Goal: Information Seeking & Learning: Check status

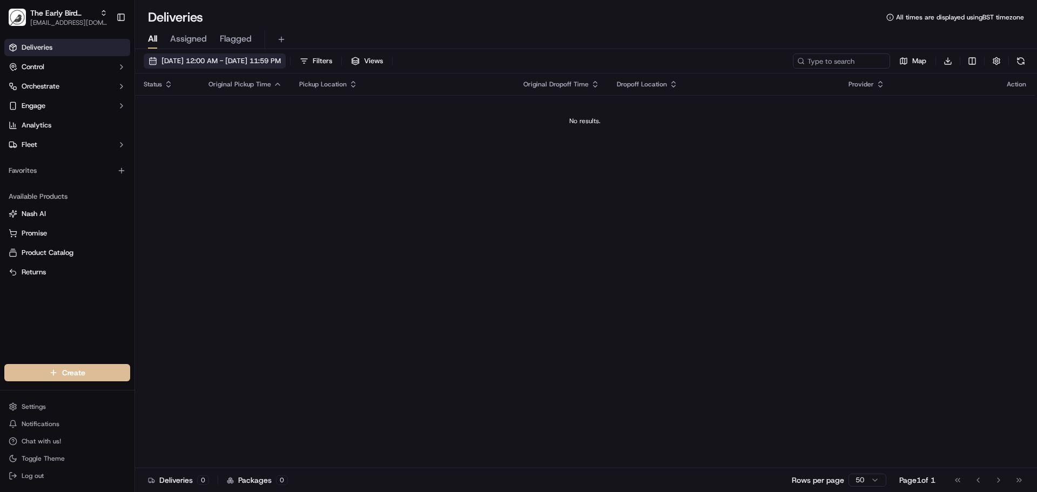
click at [211, 57] on span "[DATE] 12:00 AM - [DATE] 11:59 PM" at bounding box center [220, 61] width 119 height 10
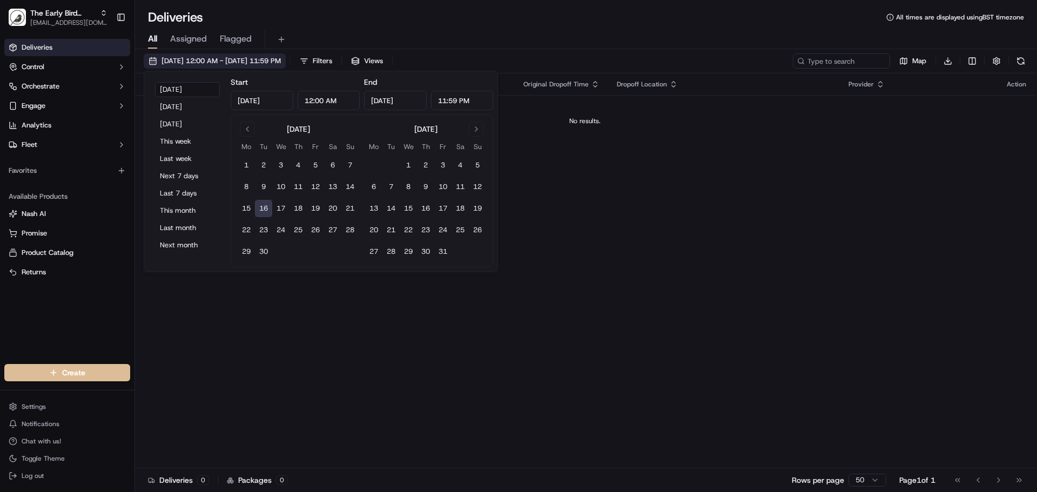
click at [240, 64] on span "[DATE] 12:00 AM - [DATE] 11:59 PM" at bounding box center [220, 61] width 119 height 10
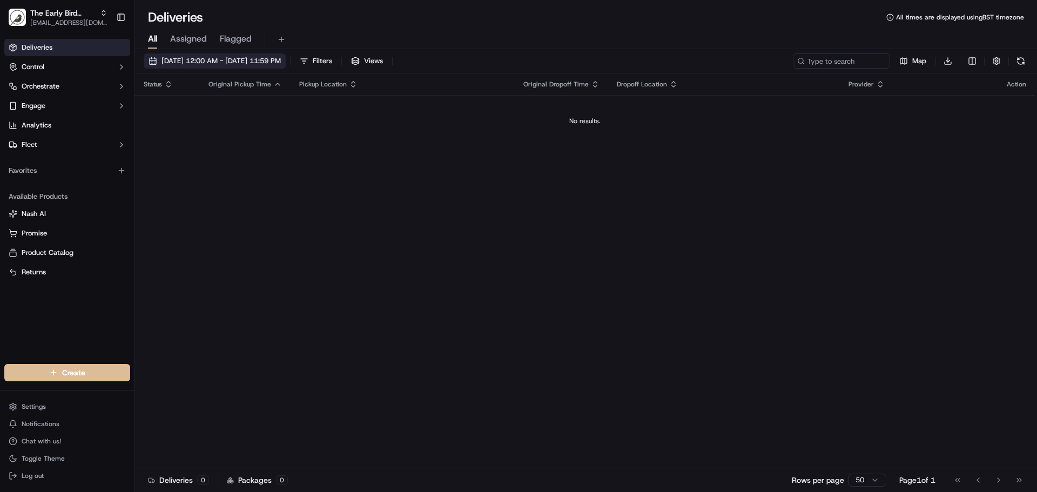
click at [240, 64] on span "[DATE] 12:00 AM - [DATE] 11:59 PM" at bounding box center [220, 61] width 119 height 10
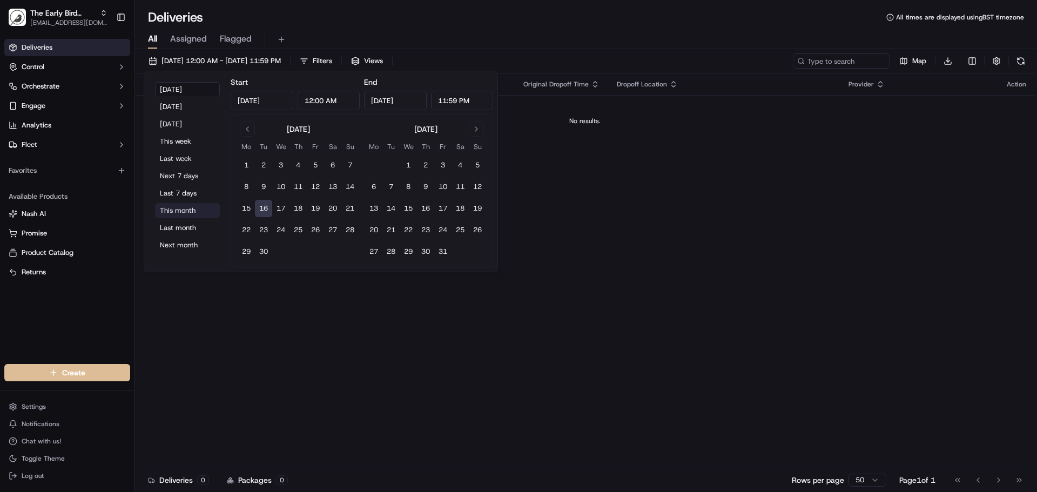
click at [180, 205] on button "This month" at bounding box center [187, 210] width 65 height 15
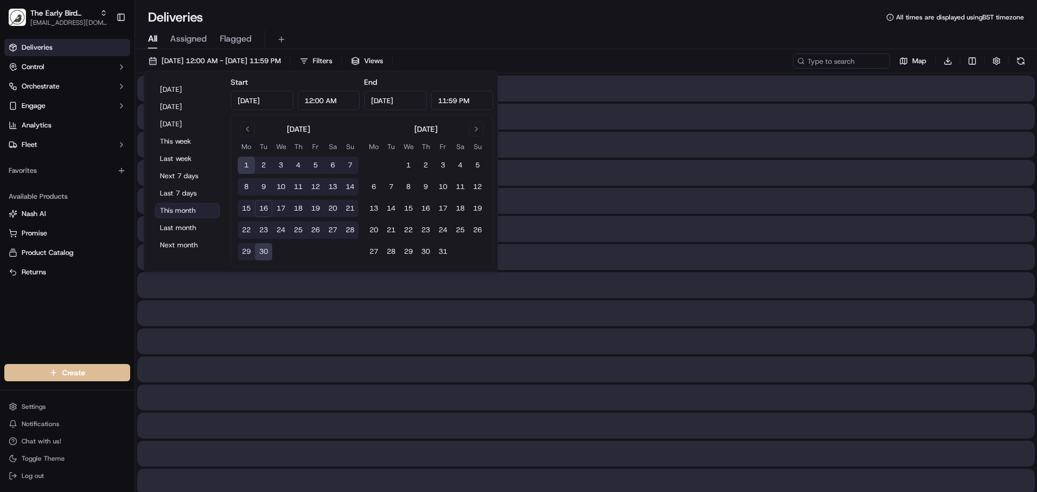
type input "[DATE]"
click at [432, 12] on div "Deliveries All times are displayed using BST timezone" at bounding box center [586, 17] width 902 height 17
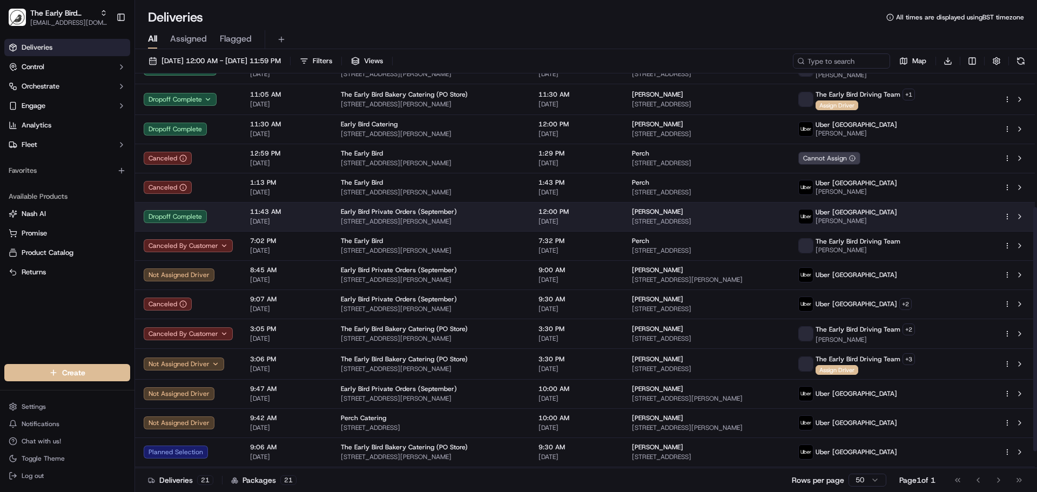
scroll to position [244, 0]
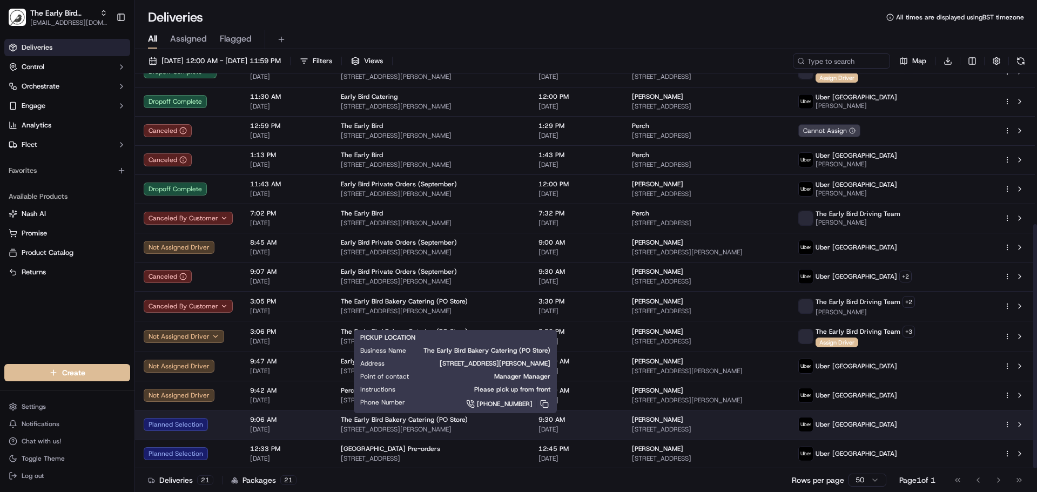
click at [351, 423] on span "The Early Bird Bakery Catering (PO Store)" at bounding box center [404, 419] width 127 height 9
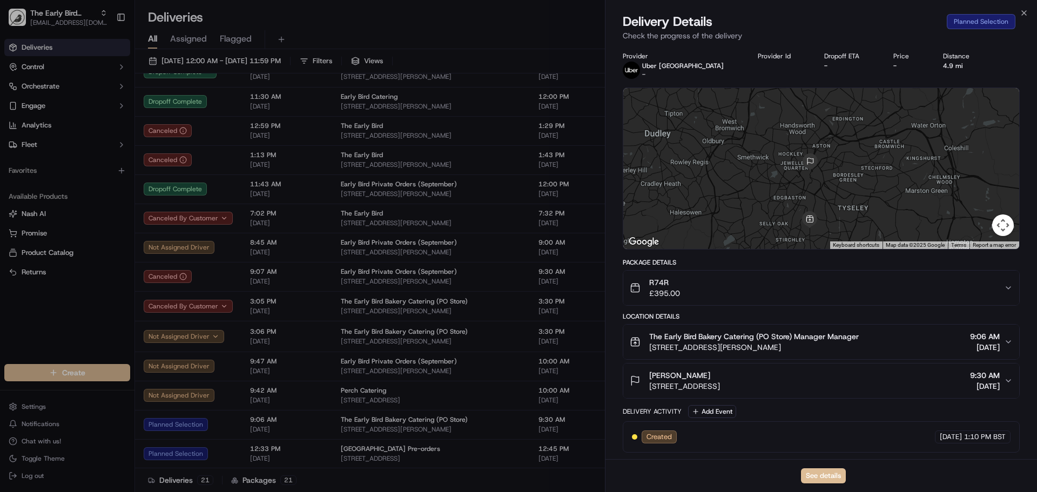
click at [1003, 346] on div "The Early Bird Bakery Catering (PO Store) Manager Manager High St, King's Heath…" at bounding box center [817, 342] width 374 height 22
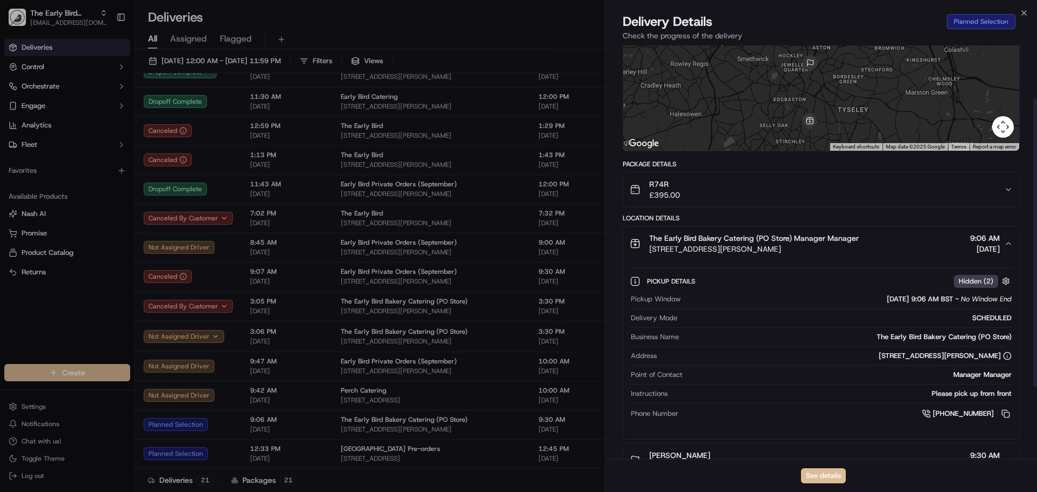
scroll to position [0, 0]
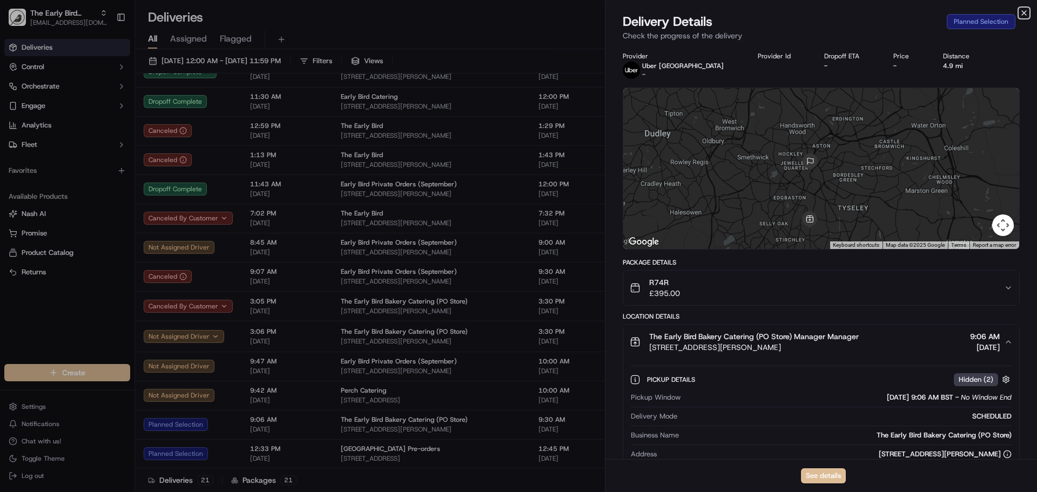
click at [1024, 11] on icon "button" at bounding box center [1024, 13] width 9 height 9
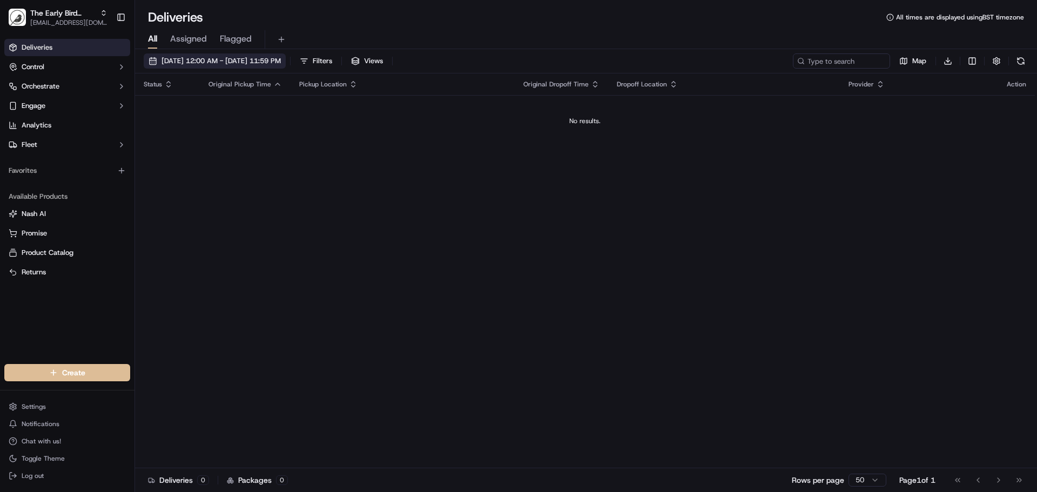
click at [281, 60] on span "[DATE] 12:00 AM - [DATE] 11:59 PM" at bounding box center [220, 61] width 119 height 10
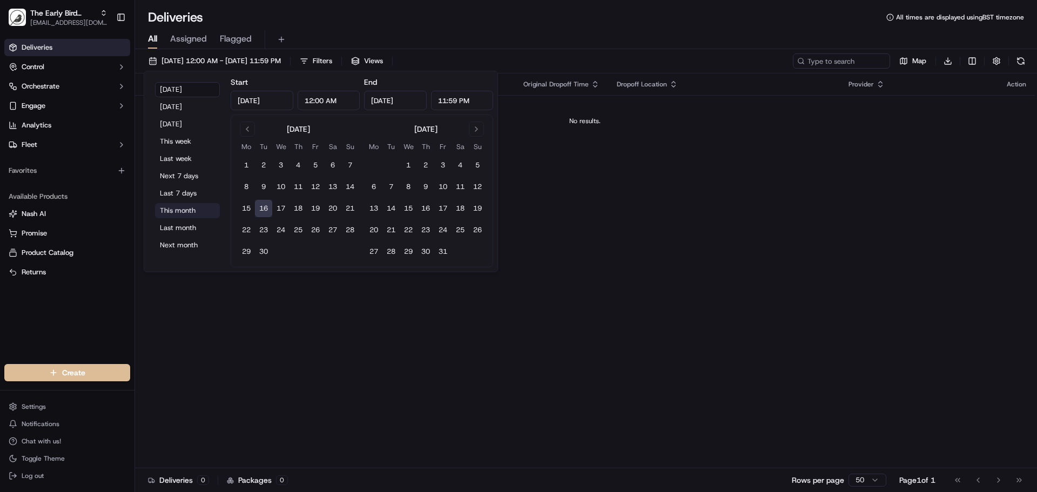
click at [179, 213] on button "This month" at bounding box center [187, 210] width 65 height 15
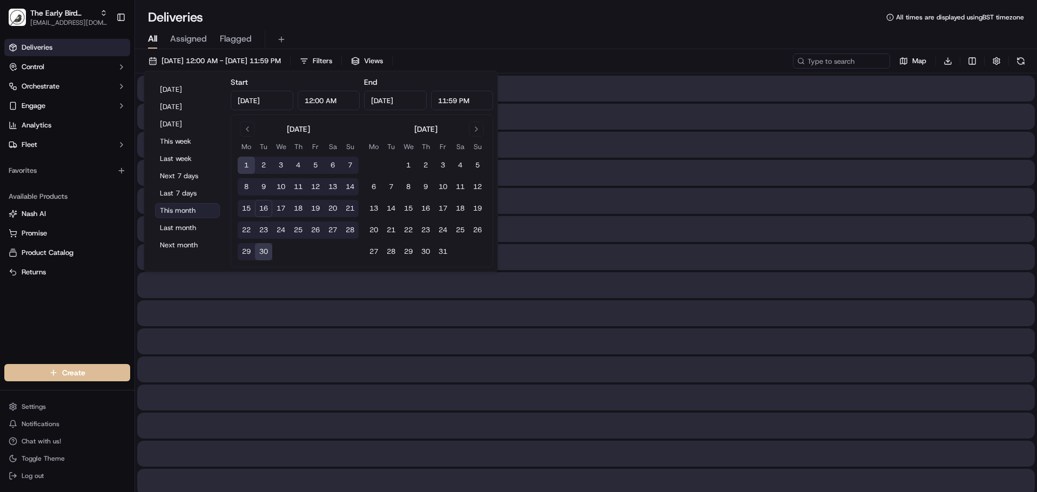
type input "[DATE]"
click at [564, 25] on div "Deliveries All times are displayed using BST timezone" at bounding box center [586, 17] width 902 height 17
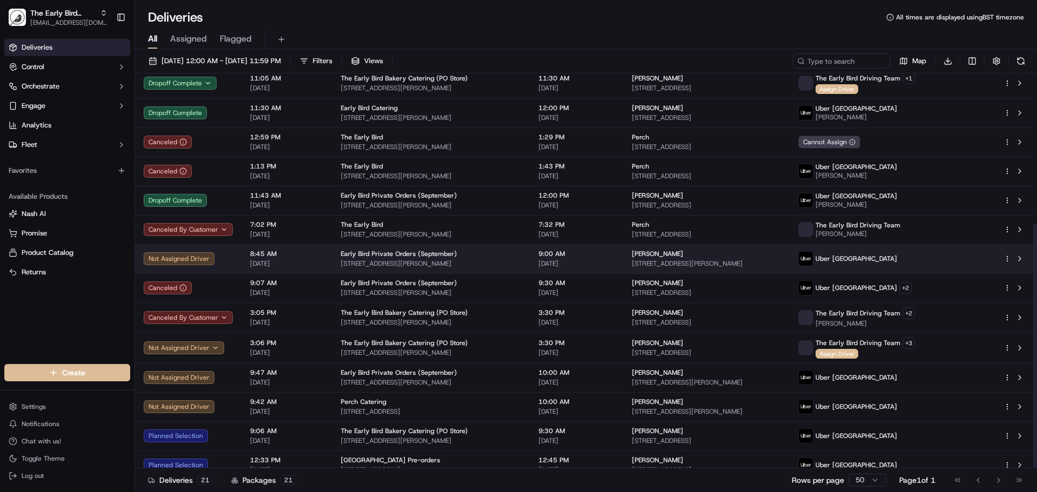
scroll to position [244, 0]
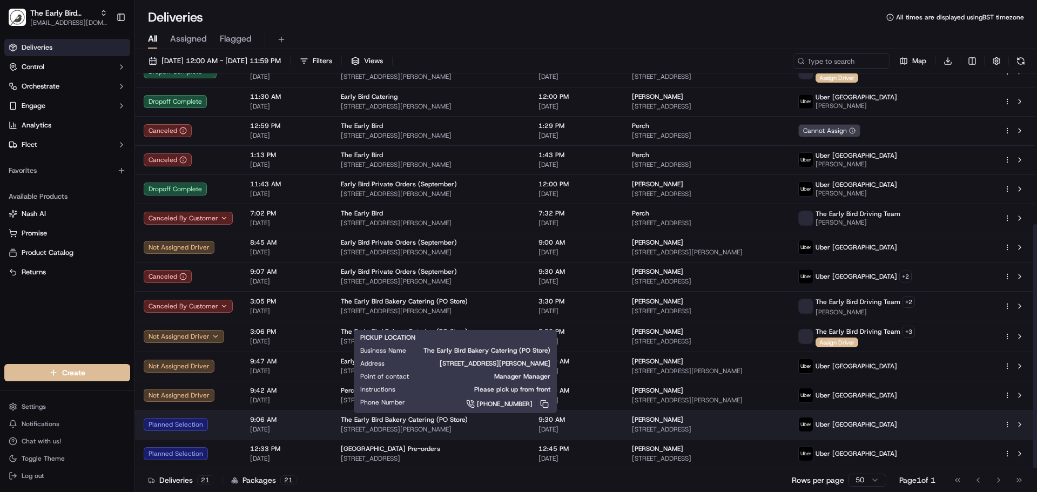
click at [521, 431] on span "[STREET_ADDRESS][PERSON_NAME]" at bounding box center [431, 429] width 180 height 9
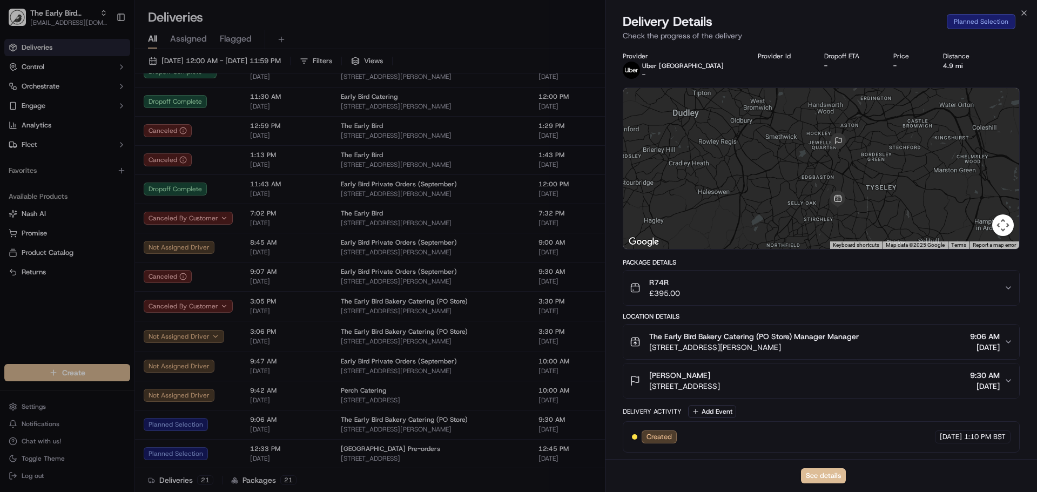
click at [783, 341] on span "The Early Bird Bakery Catering (PO Store) Manager Manager" at bounding box center [754, 336] width 210 height 11
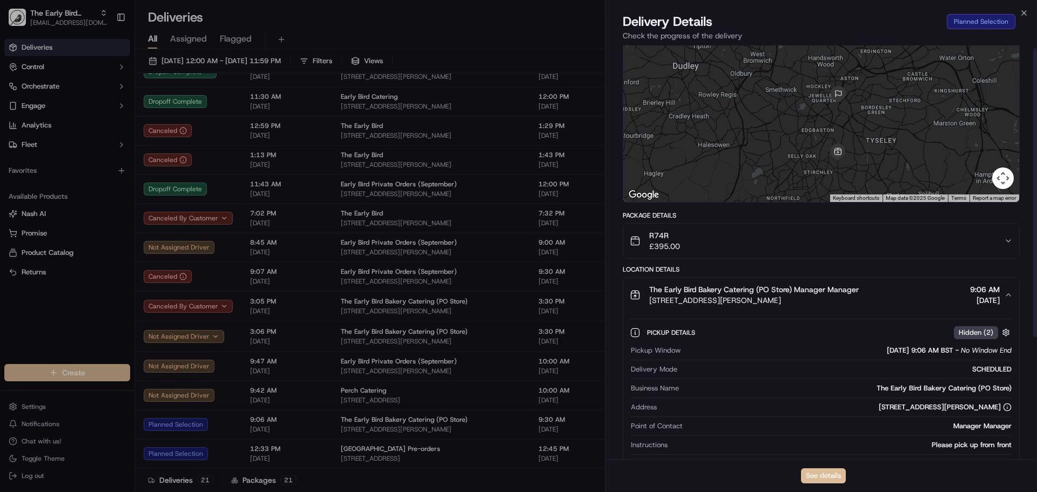
scroll to position [0, 0]
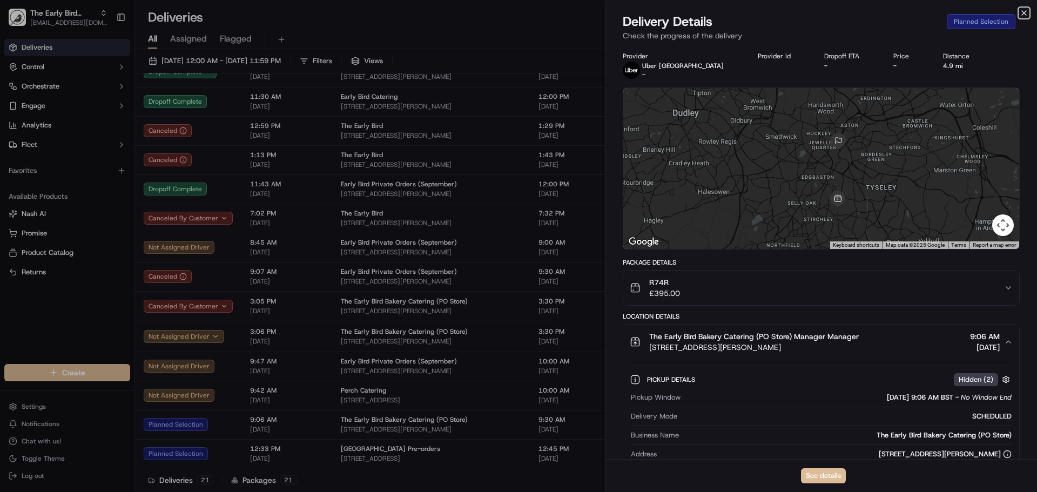
click at [1021, 13] on icon "button" at bounding box center [1024, 13] width 9 height 9
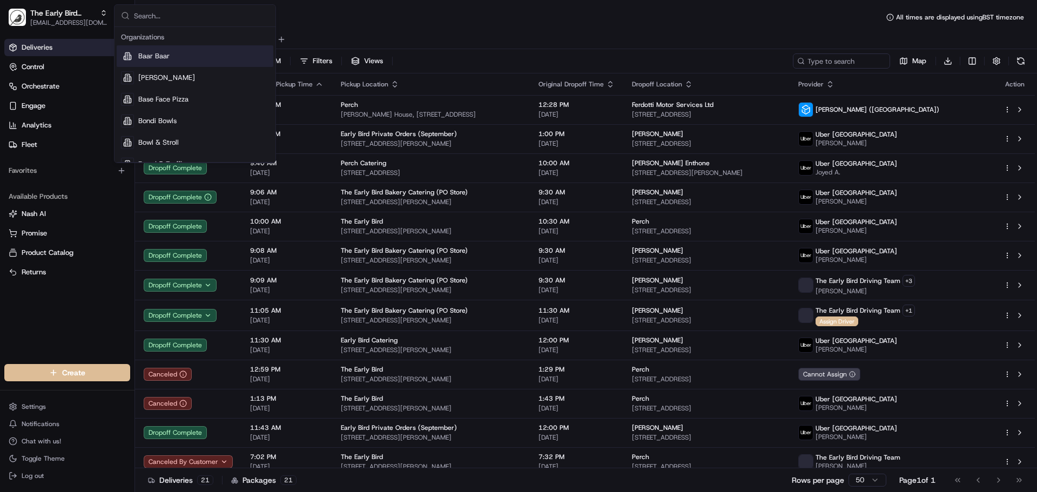
scroll to position [244, 0]
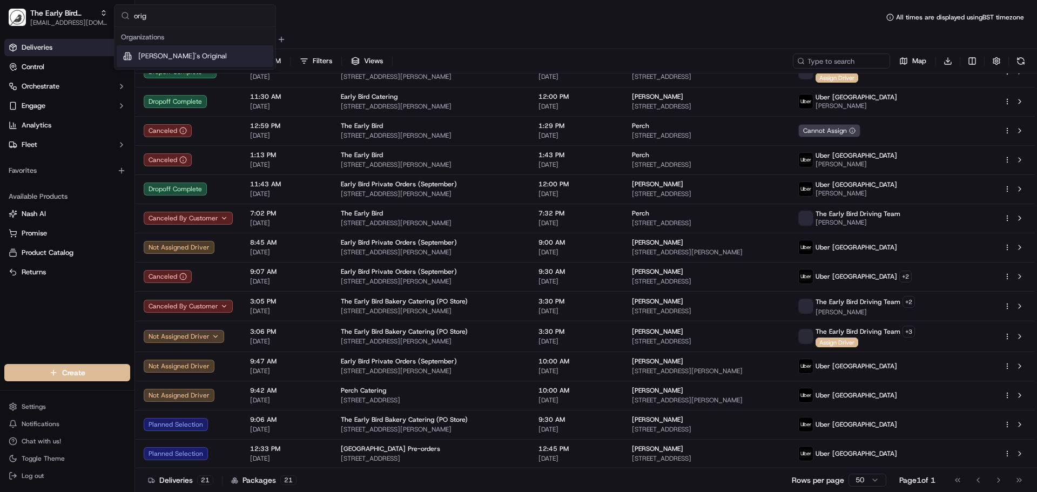
type input "orig"
click at [154, 59] on span "Tony's Original" at bounding box center [182, 56] width 89 height 10
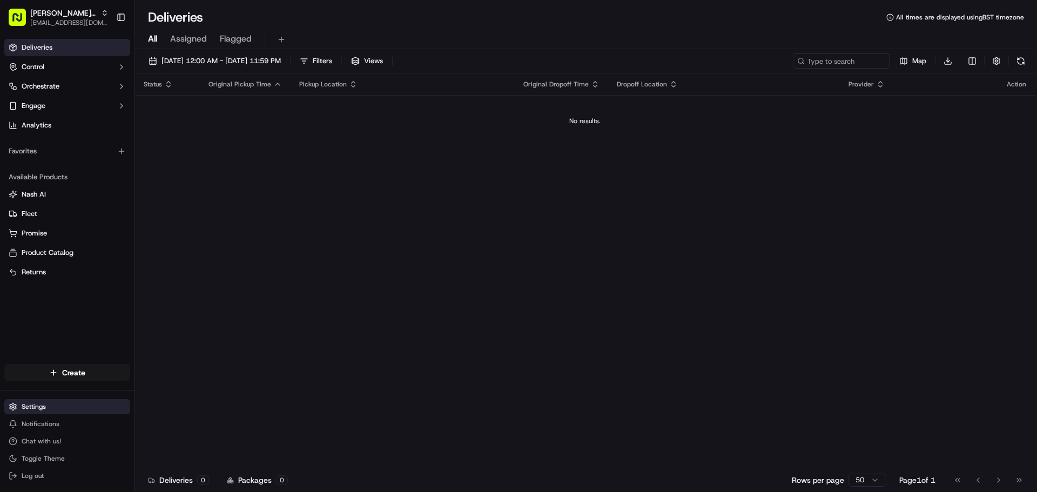
click at [44, 407] on html "Tony's Original cs@storekit.com Toggle Sidebar Deliveries Control Orchestrate E…" at bounding box center [518, 246] width 1037 height 492
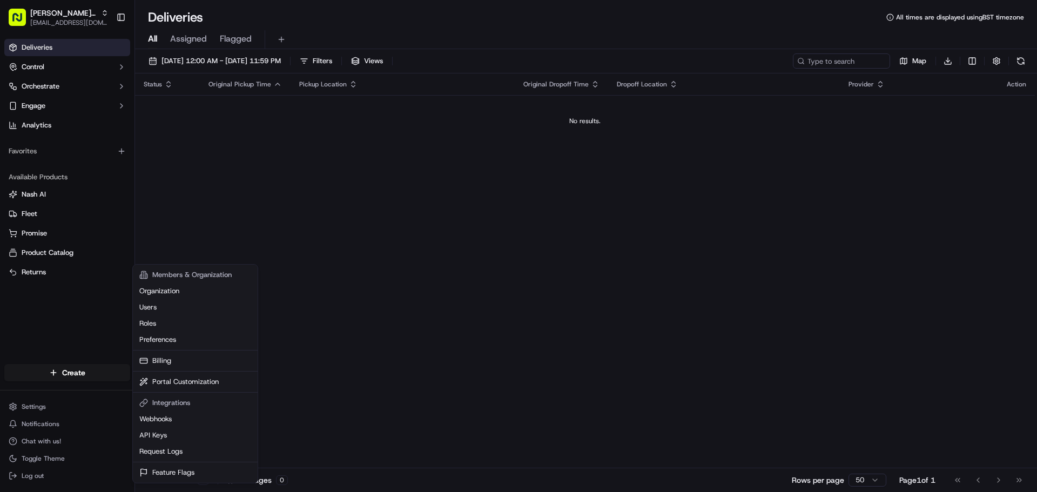
click at [526, 213] on html "Tony's Original cs@storekit.com Toggle Sidebar Deliveries Control Orchestrate E…" at bounding box center [518, 246] width 1037 height 492
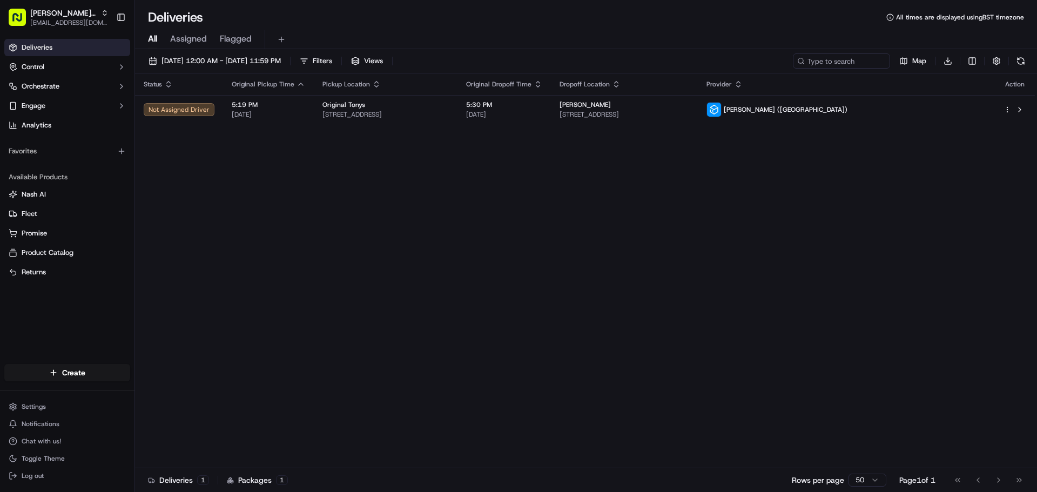
click at [359, 177] on div "Status Original Pickup Time Pickup Location Original Dropoff Time Dropoff Locat…" at bounding box center [585, 270] width 900 height 395
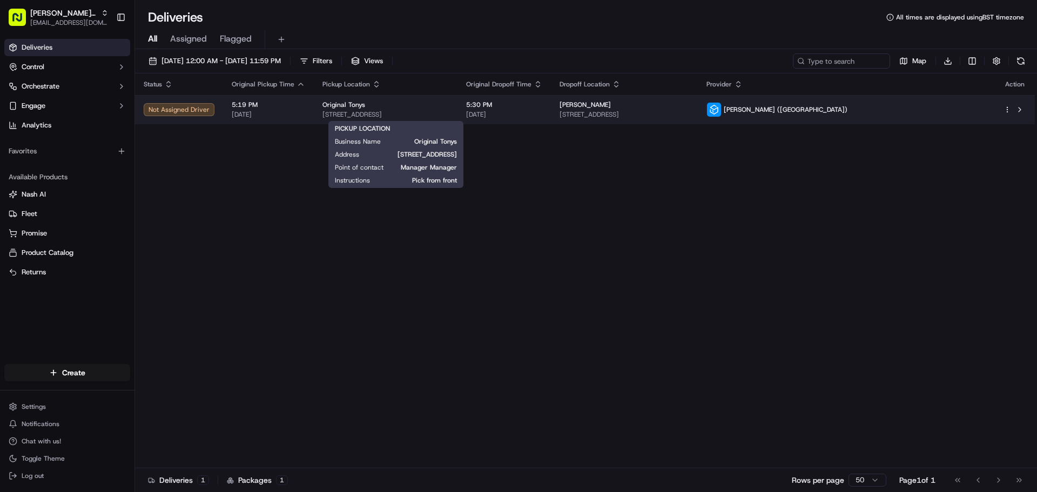
click at [449, 108] on div "Original Tonys" at bounding box center [385, 104] width 126 height 9
click at [449, 107] on div "Original Tonys" at bounding box center [385, 104] width 126 height 9
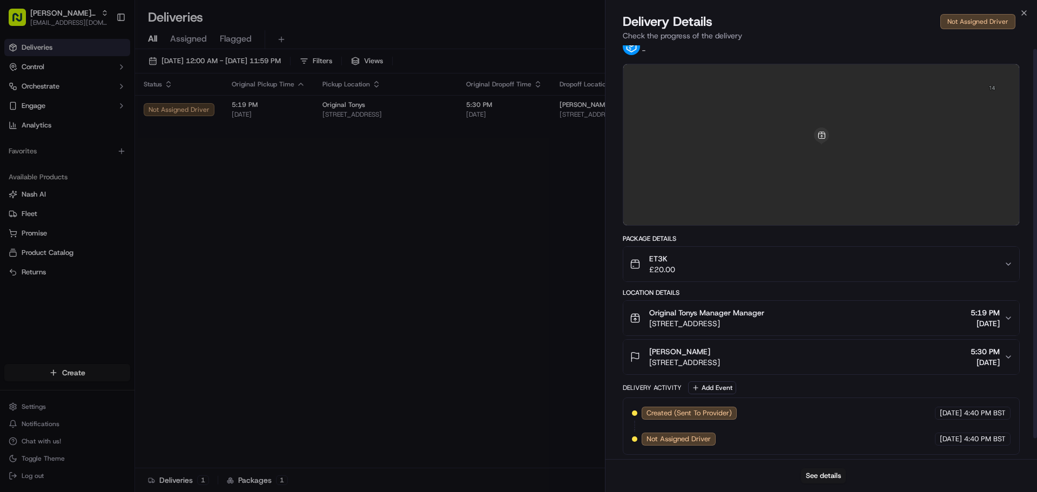
scroll to position [26, 0]
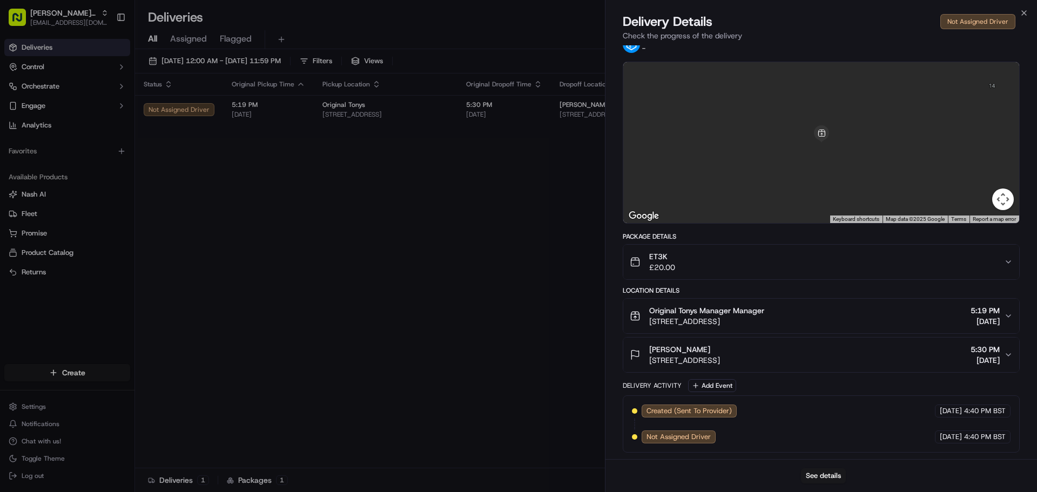
click at [853, 355] on div "Tristan Test 15 Trafalgar St, Brighton and Hove, Brighton BN1 4EQ, UK 5:30 PM 0…" at bounding box center [817, 355] width 374 height 22
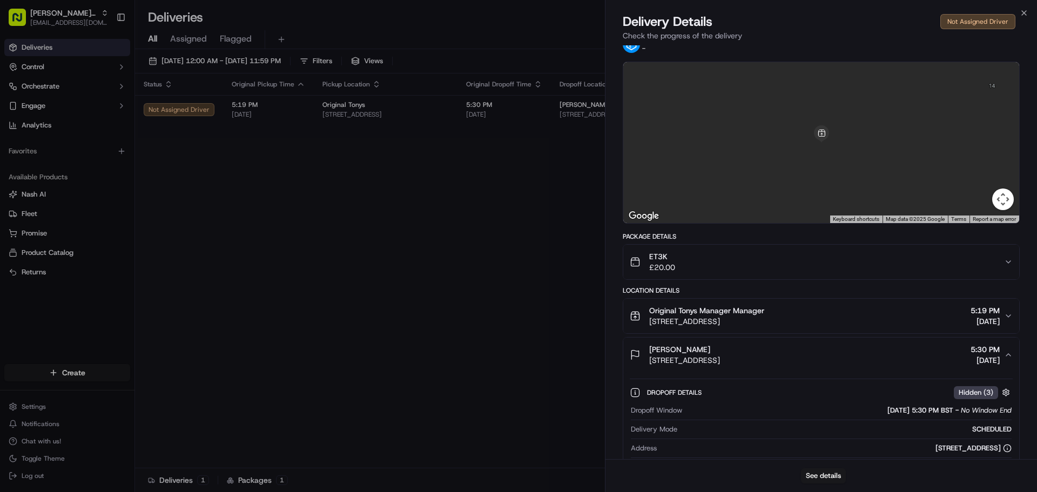
scroll to position [134, 0]
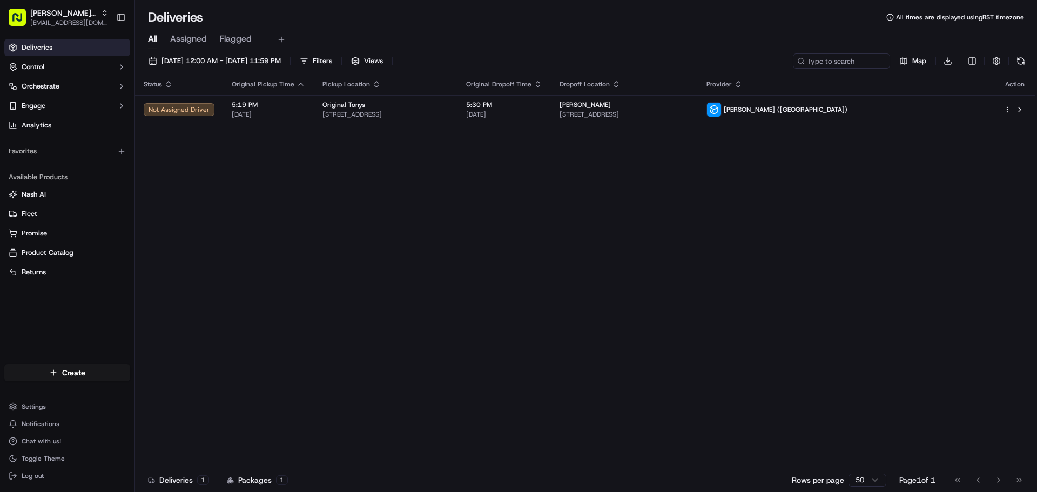
click at [49, 45] on span "Deliveries" at bounding box center [37, 48] width 31 height 10
click at [45, 70] on button "Control" at bounding box center [67, 66] width 126 height 17
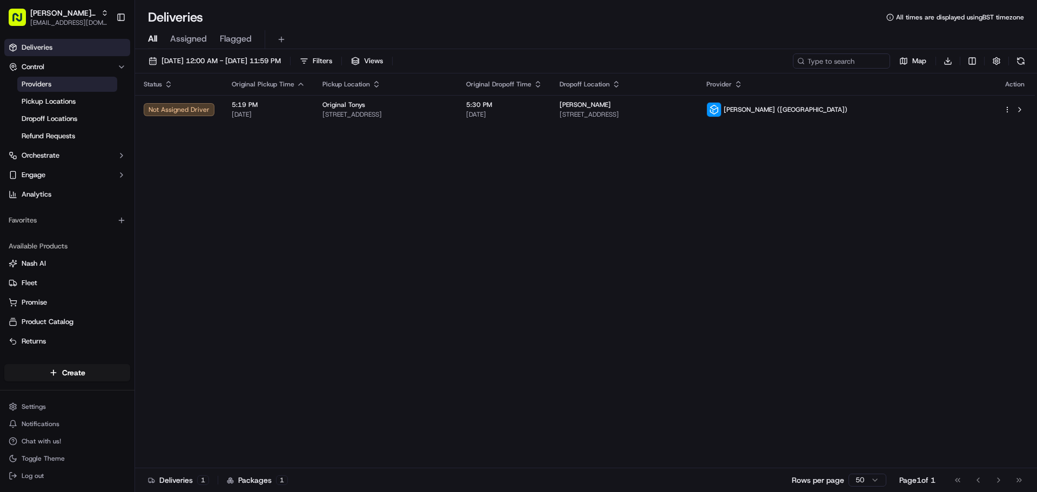
click at [58, 85] on link "Providers" at bounding box center [67, 84] width 100 height 15
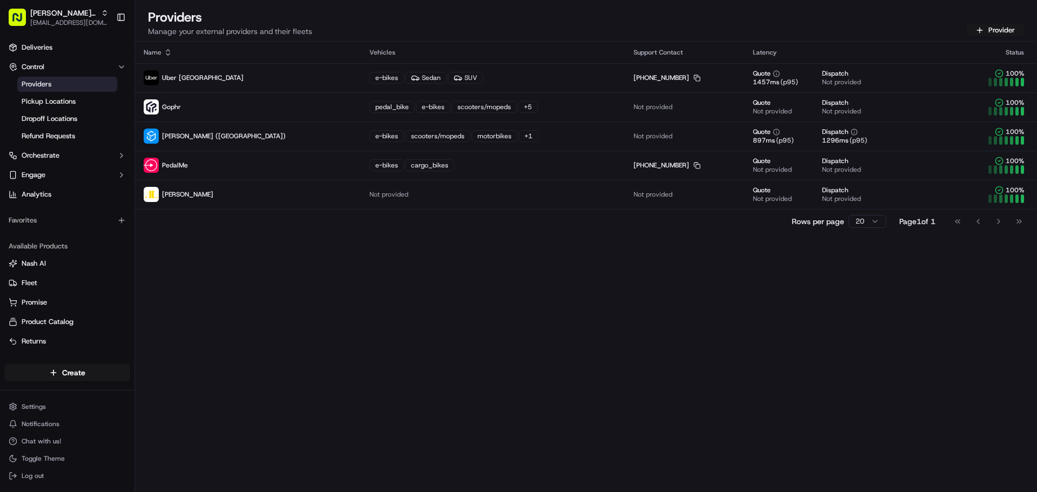
drag, startPoint x: 562, startPoint y: 308, endPoint x: 556, endPoint y: 301, distance: 9.6
click at [562, 308] on div "Name Vehicles Support Contact Latency Status Uber UK e-bikes Sedan SUV +44 808 …" at bounding box center [586, 267] width 902 height 450
click at [48, 100] on span "Pickup Locations" at bounding box center [49, 102] width 54 height 10
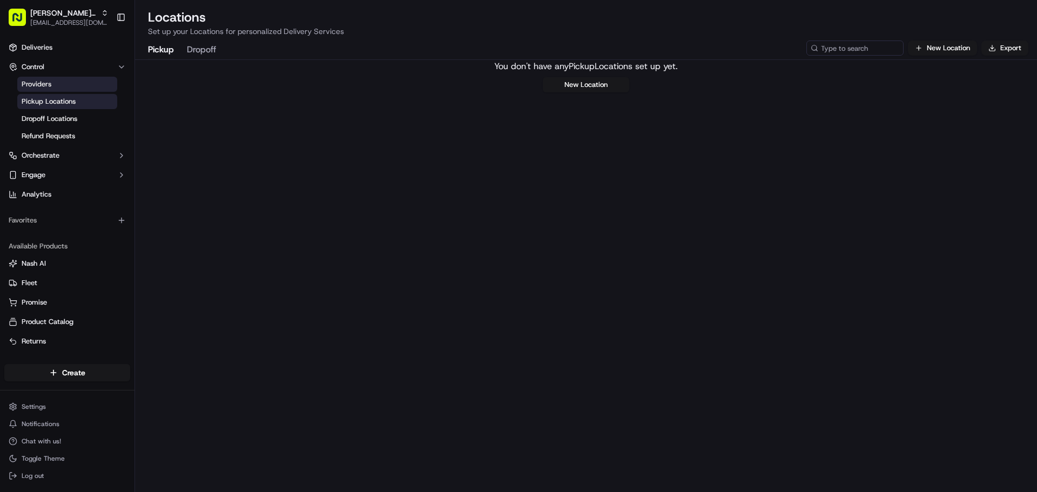
click at [41, 82] on span "Providers" at bounding box center [37, 84] width 30 height 10
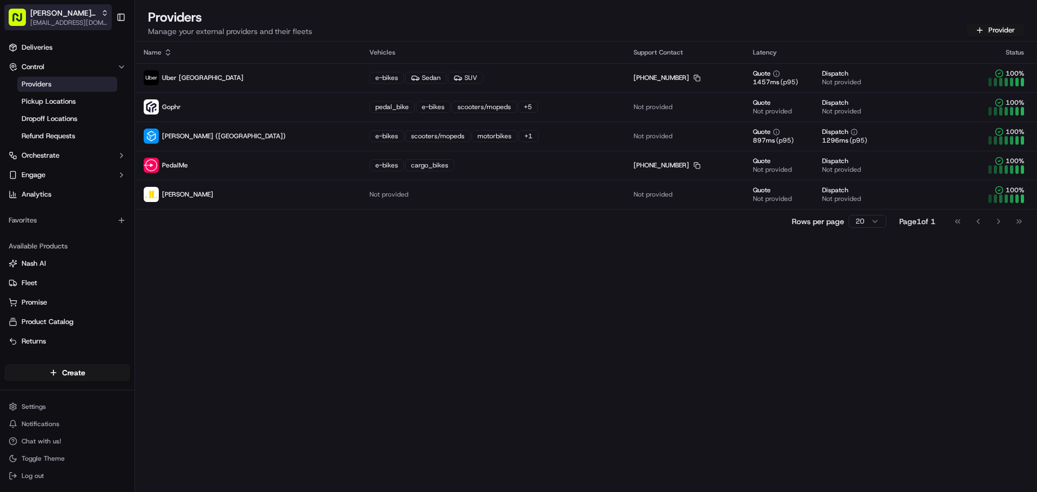
click at [56, 17] on span "Tony's Original" at bounding box center [63, 13] width 66 height 11
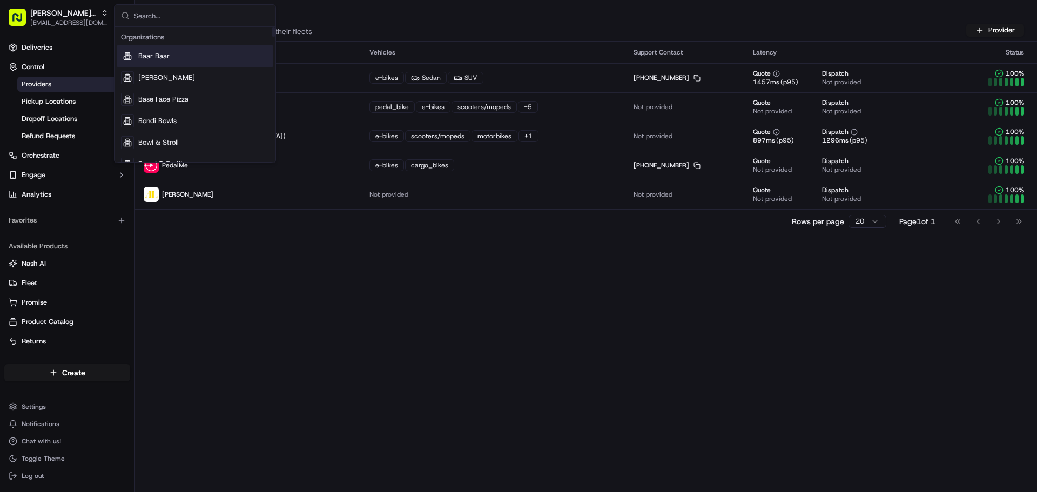
click at [403, 269] on div "Name Vehicles Support Contact Latency Status Uber UK e-bikes Sedan SUV +44 808 …" at bounding box center [586, 267] width 902 height 450
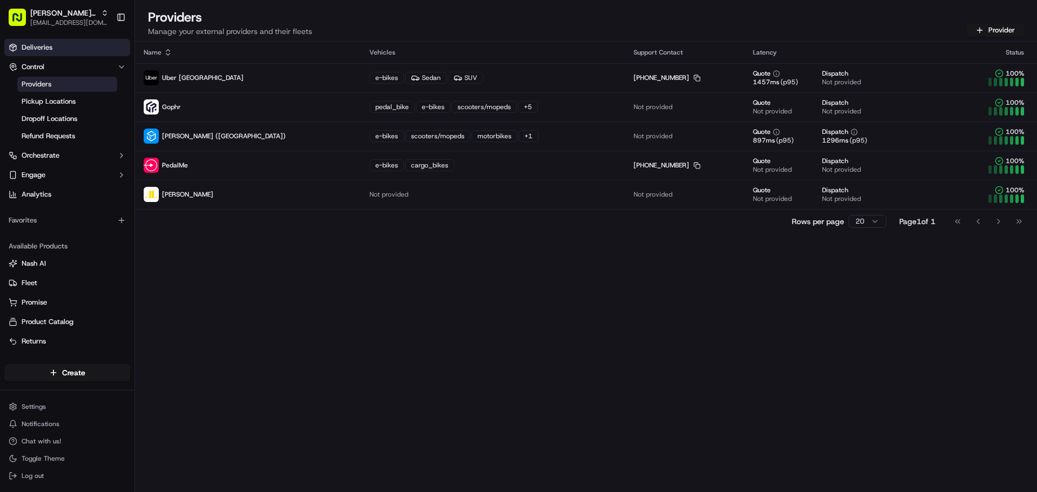
click at [35, 50] on span "Deliveries" at bounding box center [37, 48] width 31 height 10
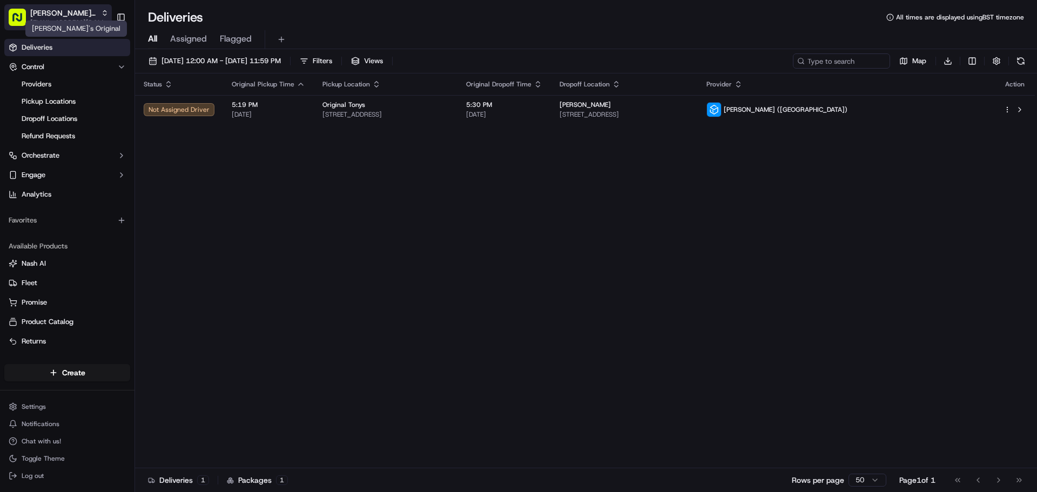
click at [54, 17] on span "Tony's Original" at bounding box center [63, 13] width 66 height 11
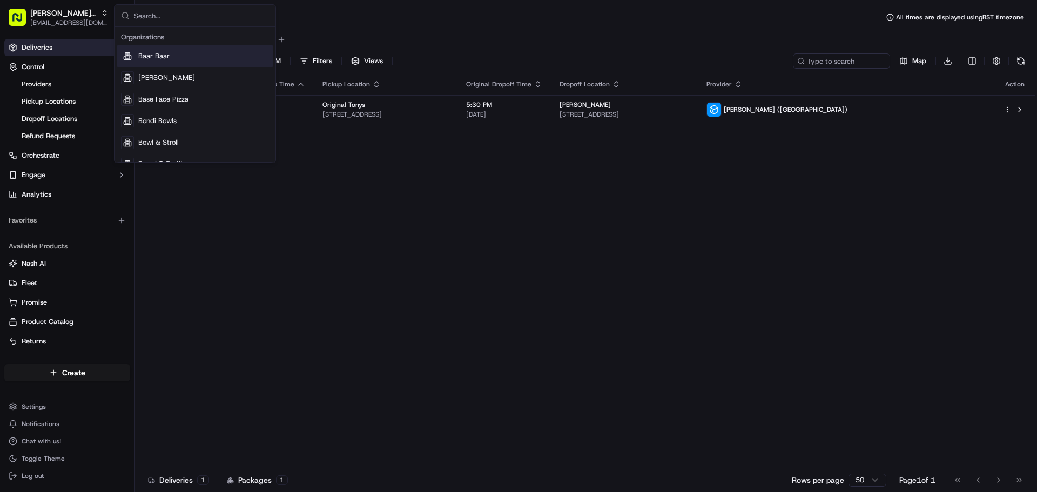
click at [161, 11] on input "text" at bounding box center [201, 16] width 135 height 22
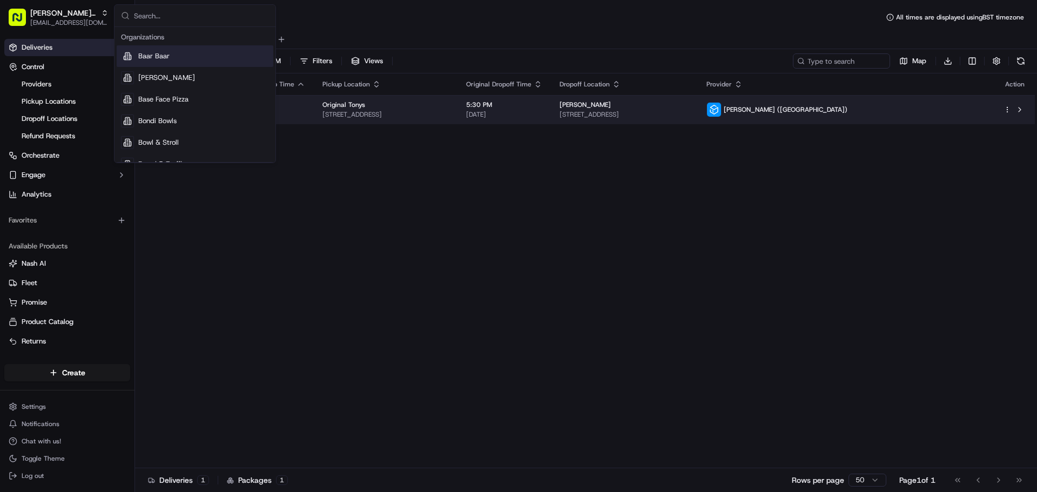
click at [457, 122] on td "Original Tonys Trafalgar St, Brighton and Hove, Brighton BN1 4EQ, UK" at bounding box center [386, 109] width 144 height 29
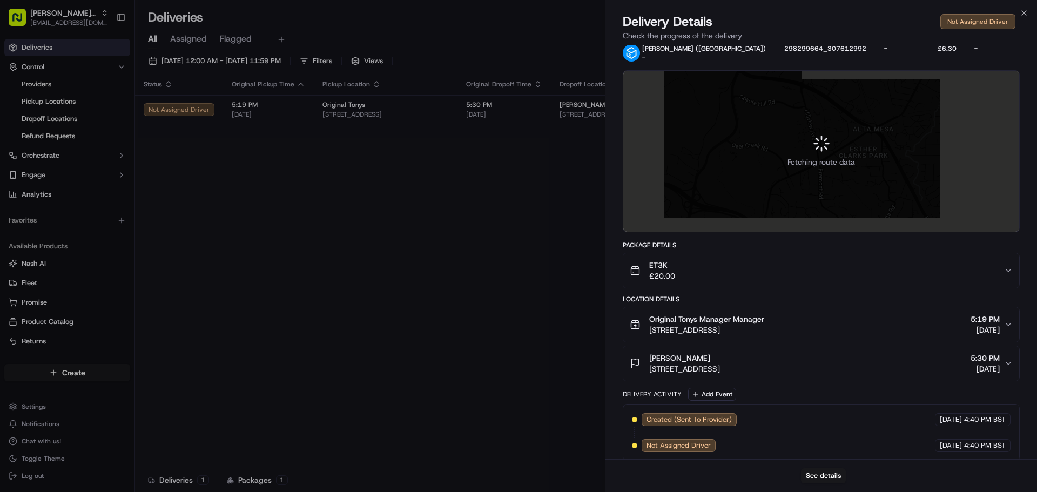
scroll to position [26, 0]
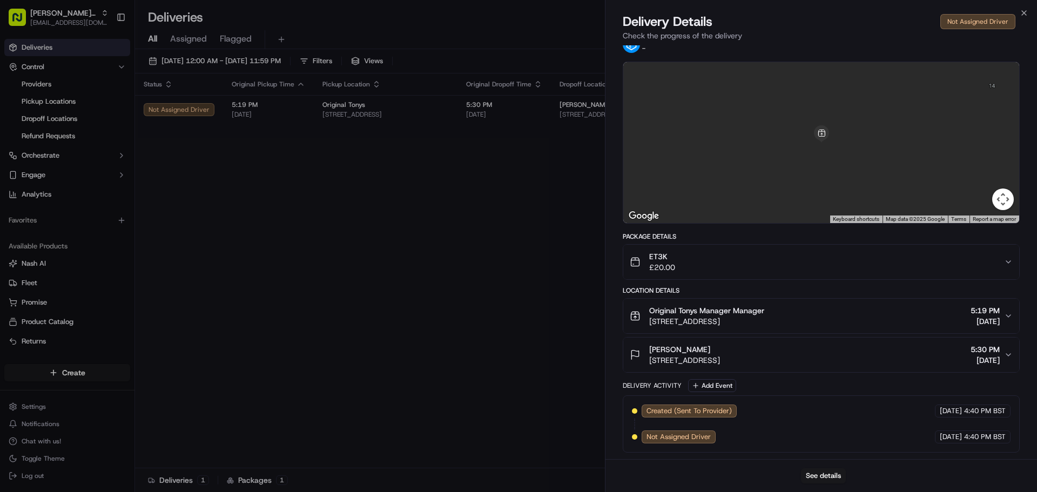
click at [720, 364] on span "15 Trafalgar St, Brighton and Hove, Brighton BN1 4EQ, UK" at bounding box center [684, 360] width 71 height 11
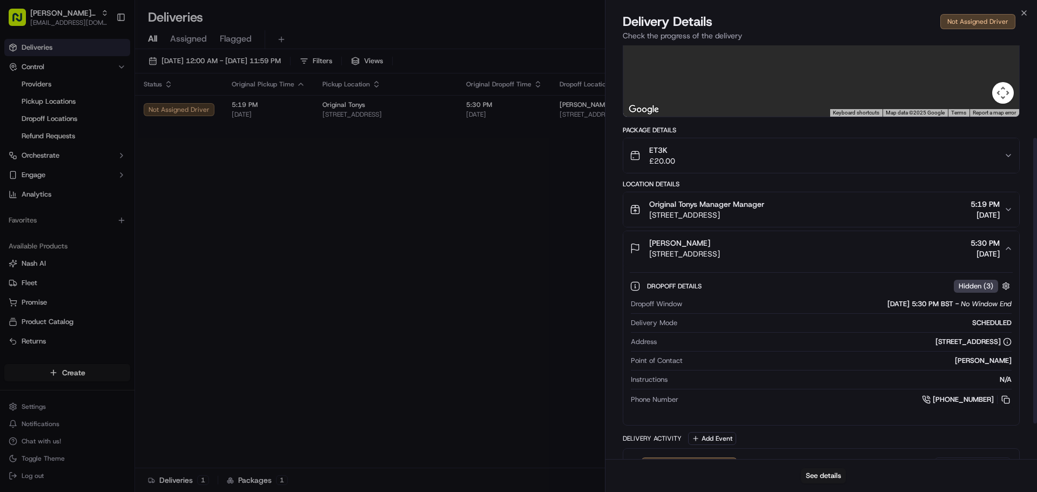
scroll to position [134, 0]
click at [1023, 15] on icon "button" at bounding box center [1024, 13] width 9 height 9
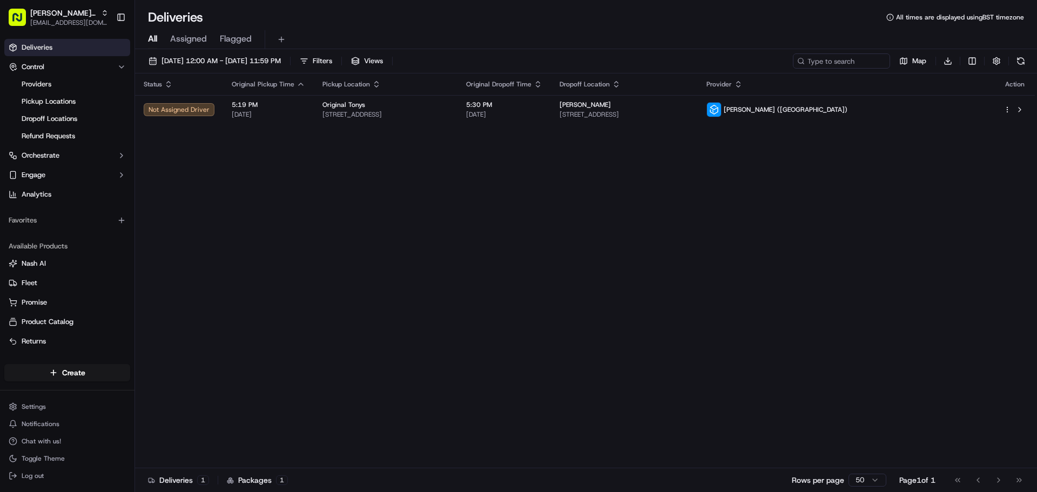
click at [346, 183] on div "Status Original Pickup Time Pickup Location Original Dropoff Time Dropoff Locat…" at bounding box center [585, 270] width 900 height 395
click at [82, 21] on span "[EMAIL_ADDRESS][DOMAIN_NAME]" at bounding box center [69, 22] width 78 height 9
type input "early"
click at [192, 58] on span "The Early Bird Bakery" at bounding box center [173, 56] width 70 height 10
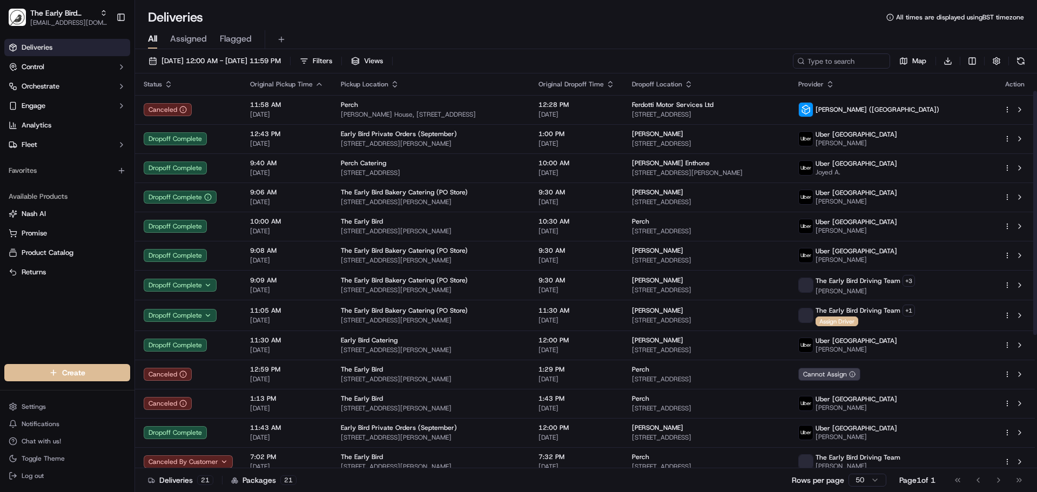
scroll to position [244, 0]
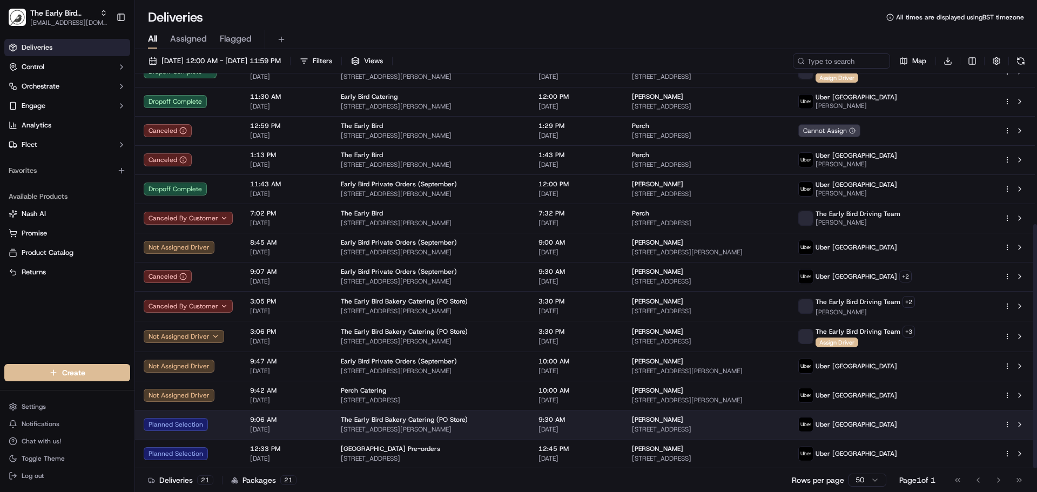
click at [499, 424] on div "The Early Bird Bakery Catering (PO Store) High St, King's Heath, Birmingham B14…" at bounding box center [431, 424] width 180 height 18
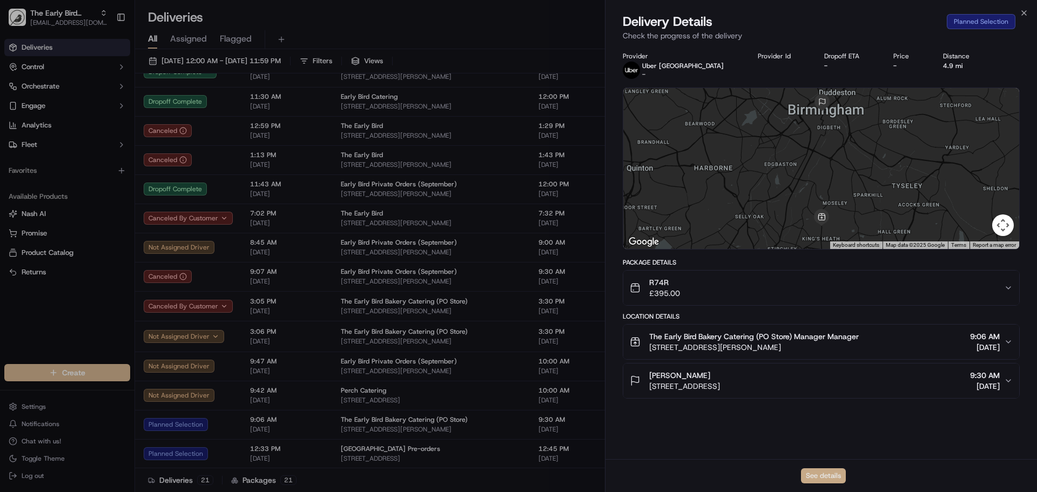
click at [825, 476] on button "See details" at bounding box center [823, 475] width 45 height 15
click at [1028, 11] on icon "button" at bounding box center [1024, 13] width 9 height 9
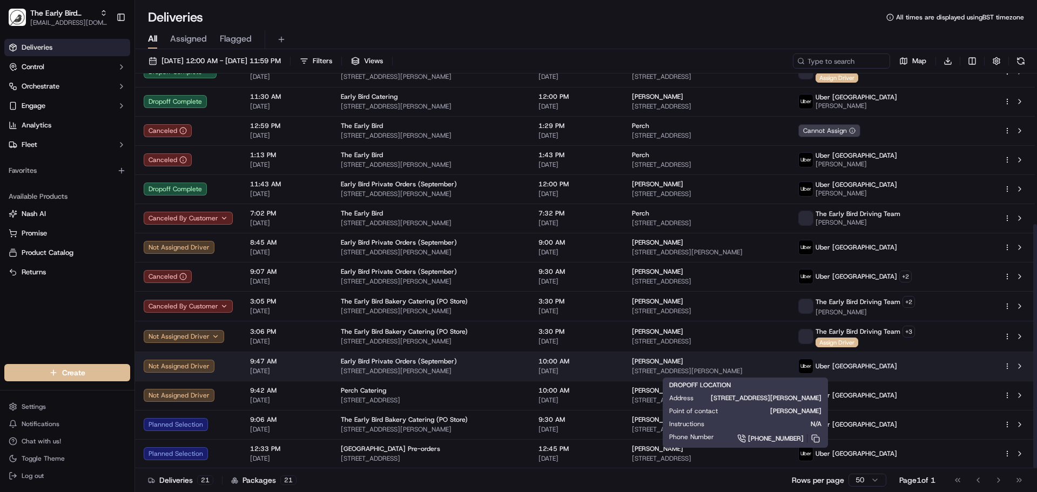
click at [717, 373] on span "[STREET_ADDRESS][PERSON_NAME]" at bounding box center [706, 371] width 149 height 9
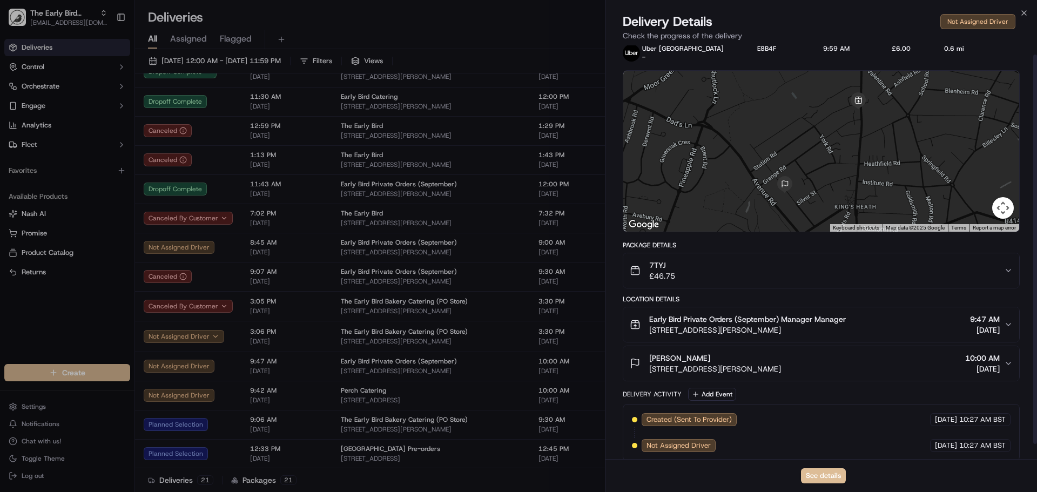
scroll to position [26, 0]
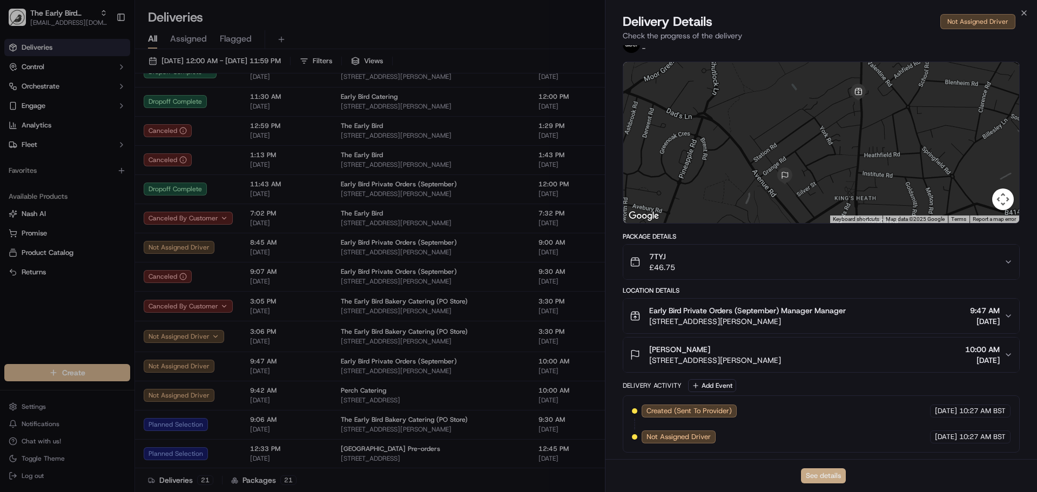
click at [821, 477] on button "See details" at bounding box center [823, 475] width 45 height 15
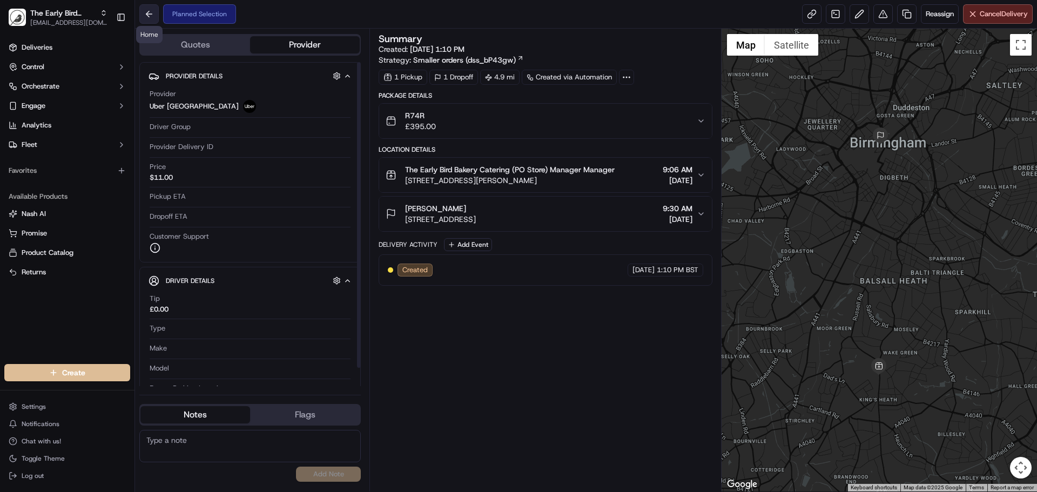
click at [147, 12] on button at bounding box center [148, 13] width 19 height 19
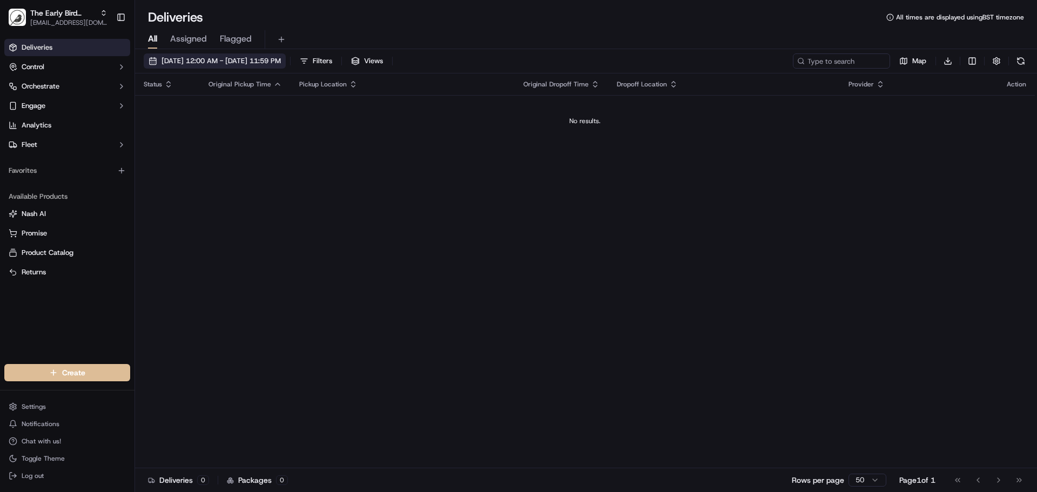
click at [259, 58] on span "Sep 16 2025 12:00 AM - Sep 16 2025 11:59 PM" at bounding box center [220, 61] width 119 height 10
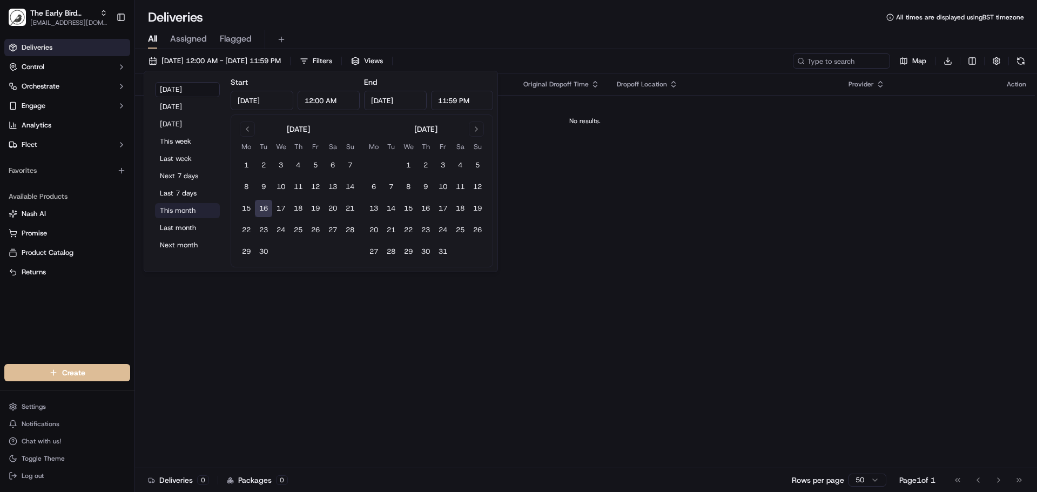
click at [179, 207] on button "This month" at bounding box center [187, 210] width 65 height 15
type input "[DATE]"
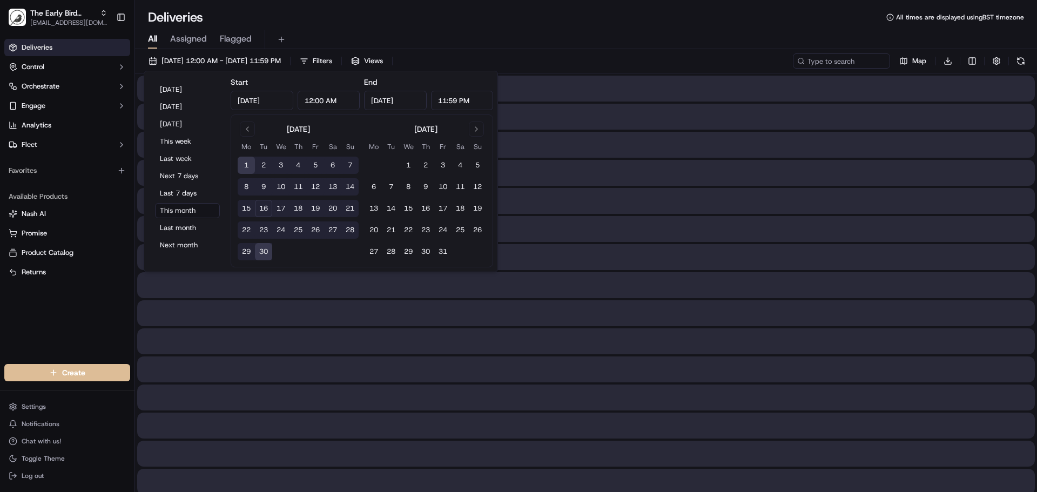
click at [456, 29] on div "All Assigned Flagged" at bounding box center [586, 37] width 902 height 23
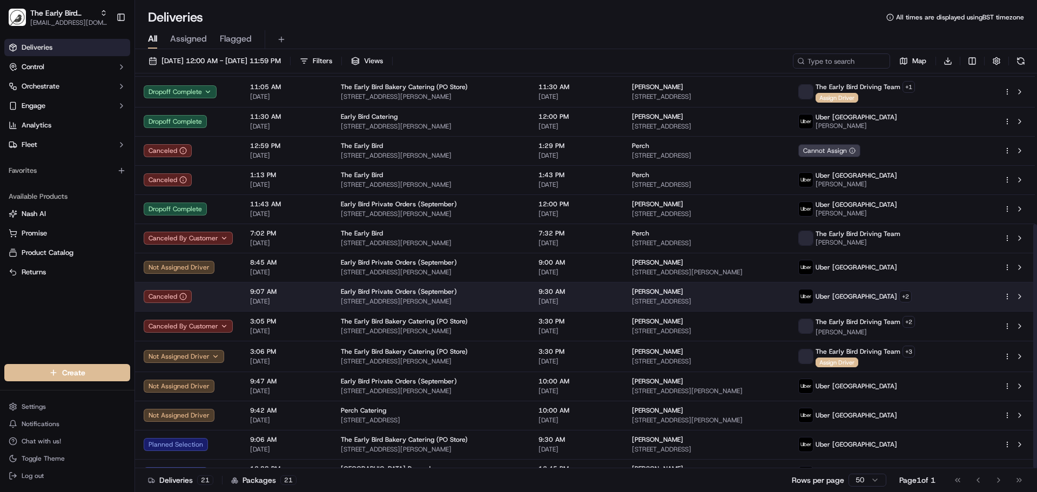
scroll to position [244, 0]
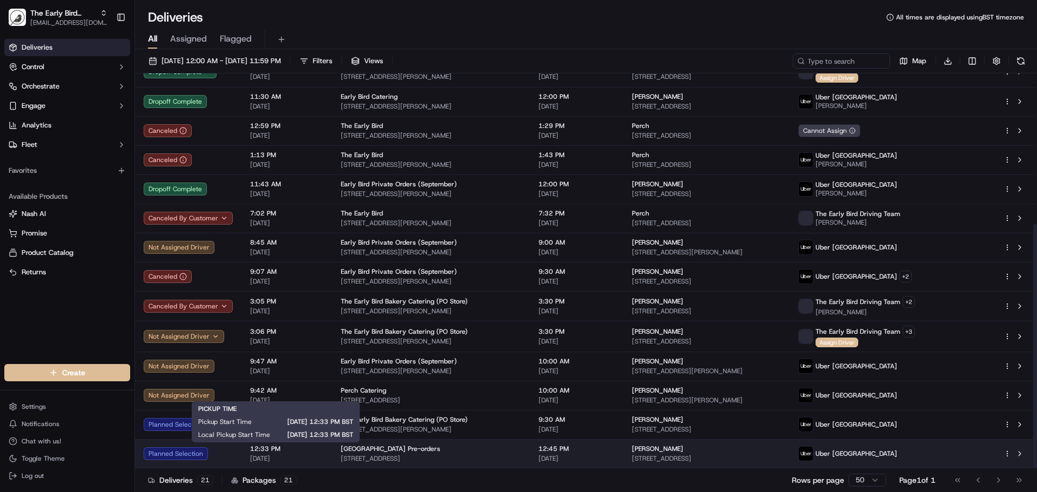
click at [320, 458] on span "[DATE]" at bounding box center [286, 458] width 73 height 9
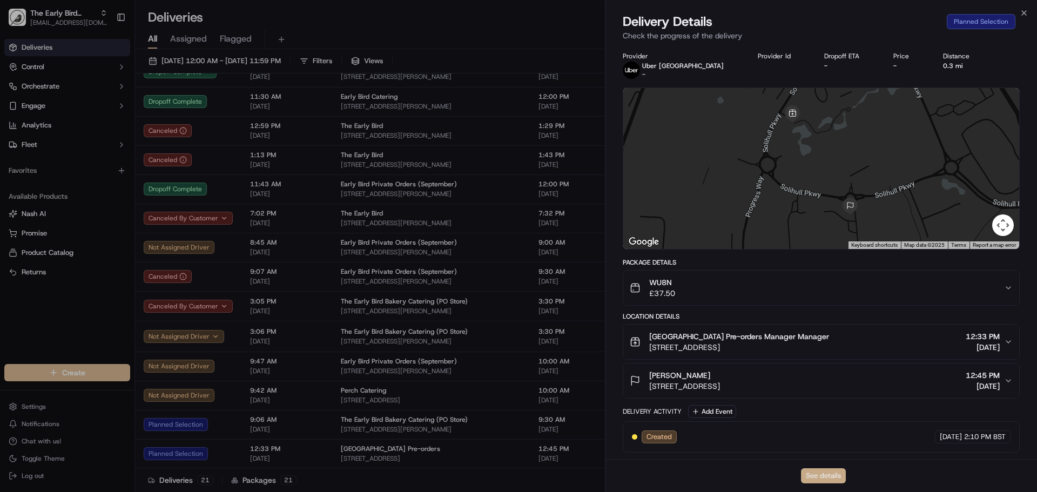
click at [818, 475] on button "See details" at bounding box center [823, 475] width 45 height 15
click at [1026, 14] on icon "button" at bounding box center [1024, 13] width 9 height 9
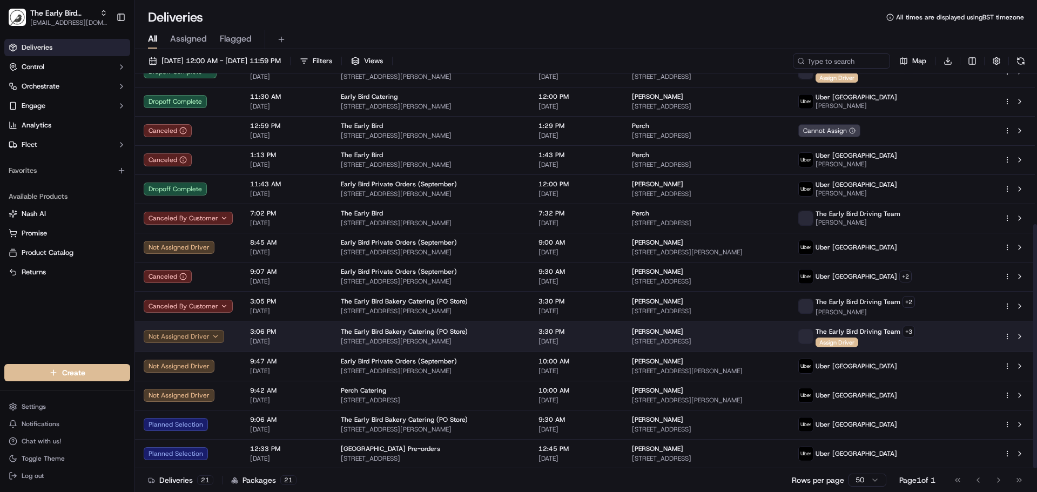
click at [211, 336] on button "Not Assigned Driver" at bounding box center [184, 336] width 80 height 13
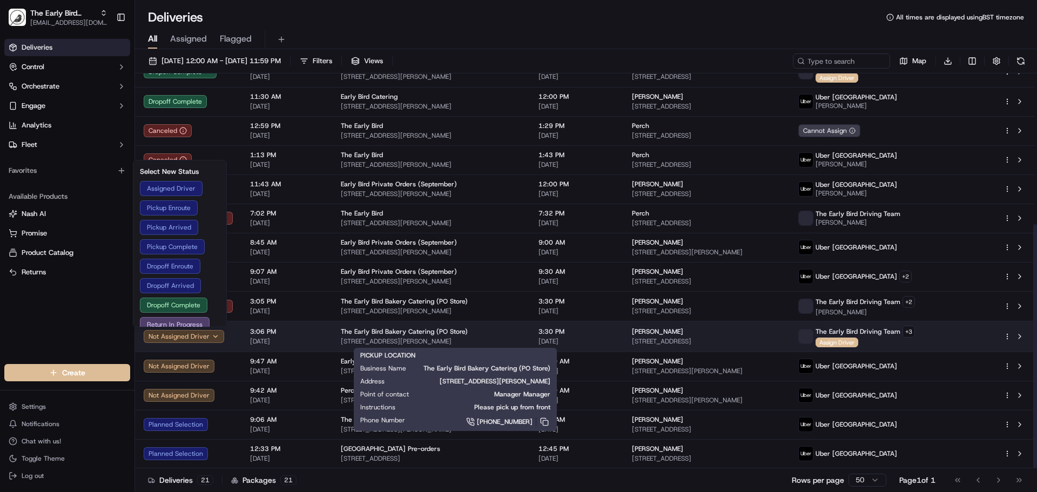
click at [521, 340] on span "[STREET_ADDRESS][PERSON_NAME]" at bounding box center [431, 341] width 180 height 9
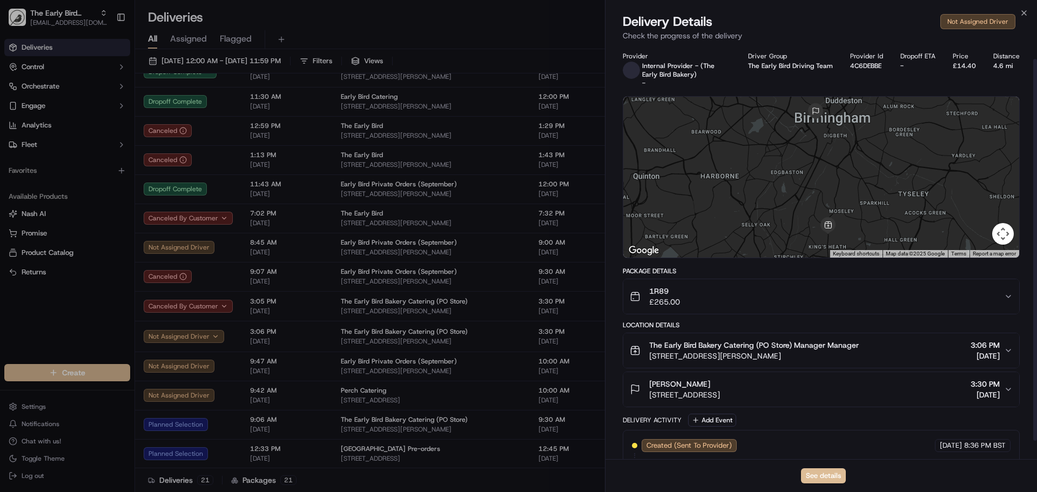
scroll to position [35, 0]
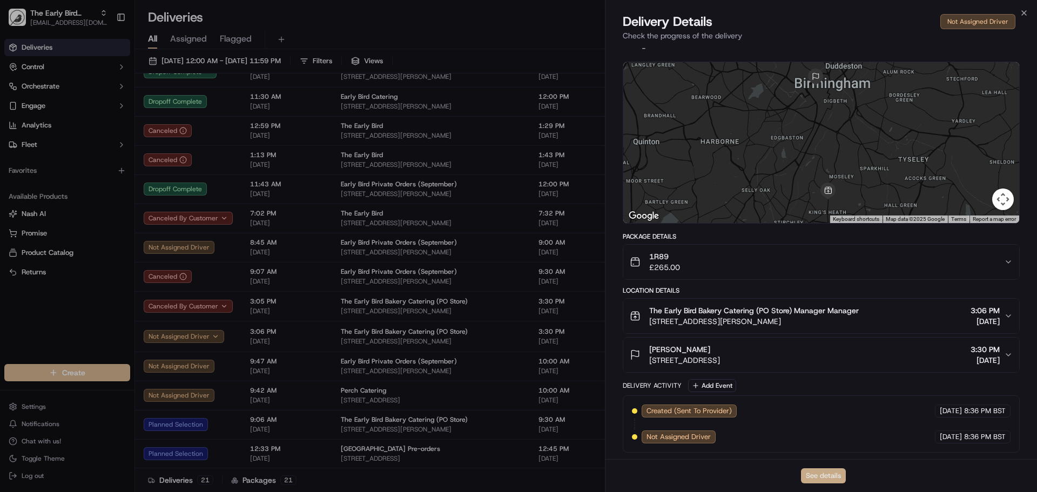
click at [830, 476] on button "See details" at bounding box center [823, 475] width 45 height 15
click at [1021, 14] on icon "button" at bounding box center [1024, 13] width 9 height 9
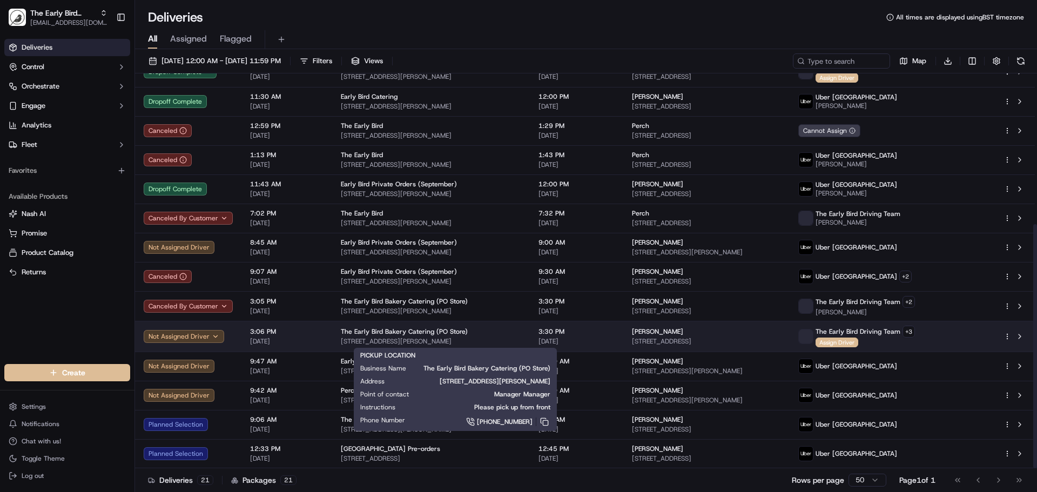
click at [521, 338] on span "[STREET_ADDRESS][PERSON_NAME]" at bounding box center [431, 341] width 180 height 9
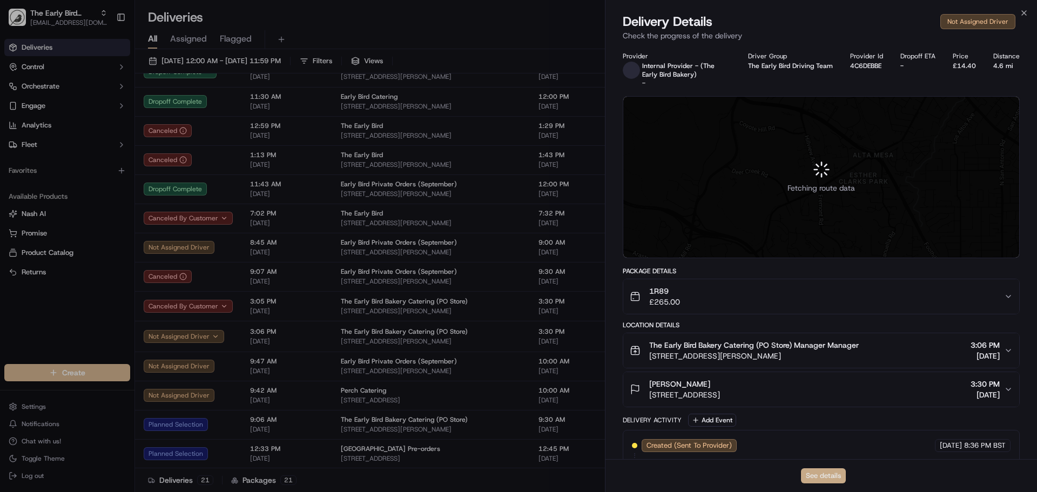
click at [819, 474] on button "See details" at bounding box center [823, 475] width 45 height 15
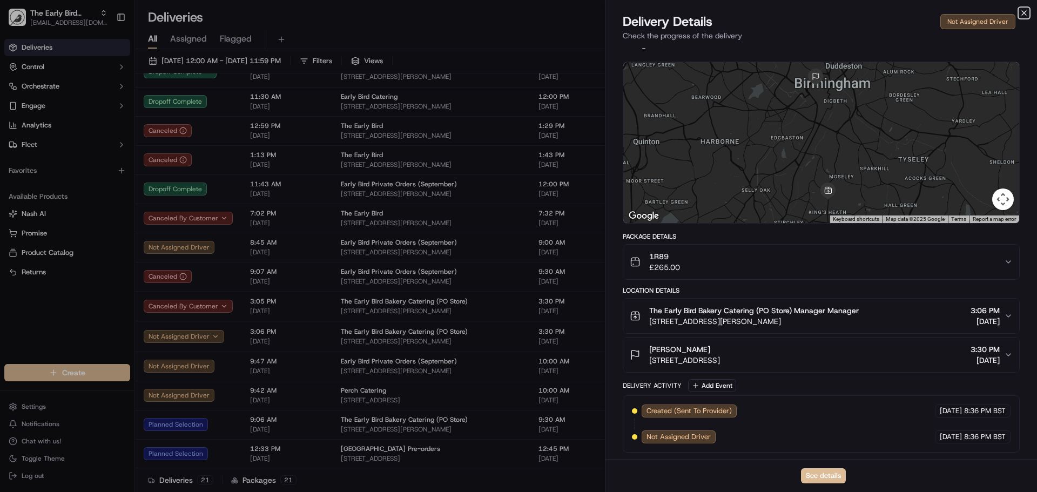
click at [1023, 13] on icon "button" at bounding box center [1024, 13] width 9 height 9
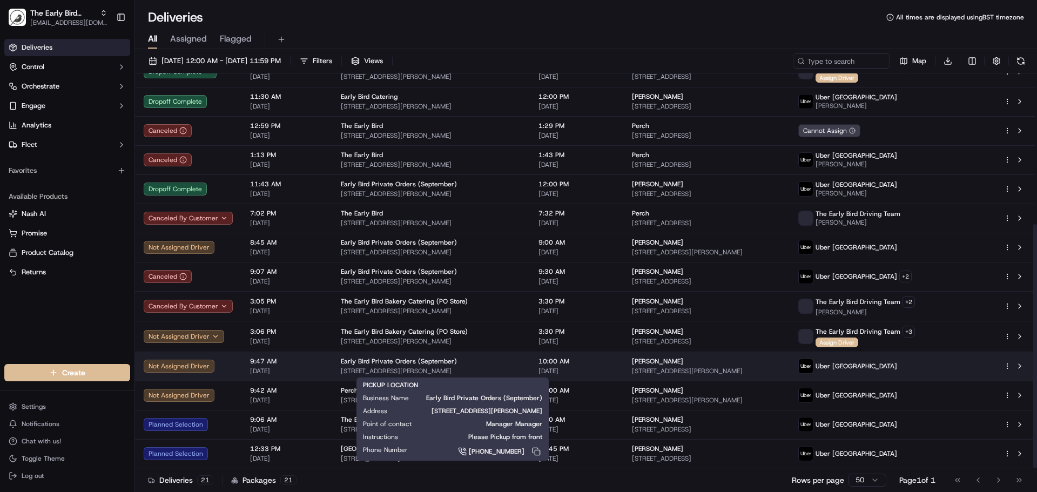
click at [521, 374] on span "[STREET_ADDRESS][PERSON_NAME]" at bounding box center [431, 371] width 180 height 9
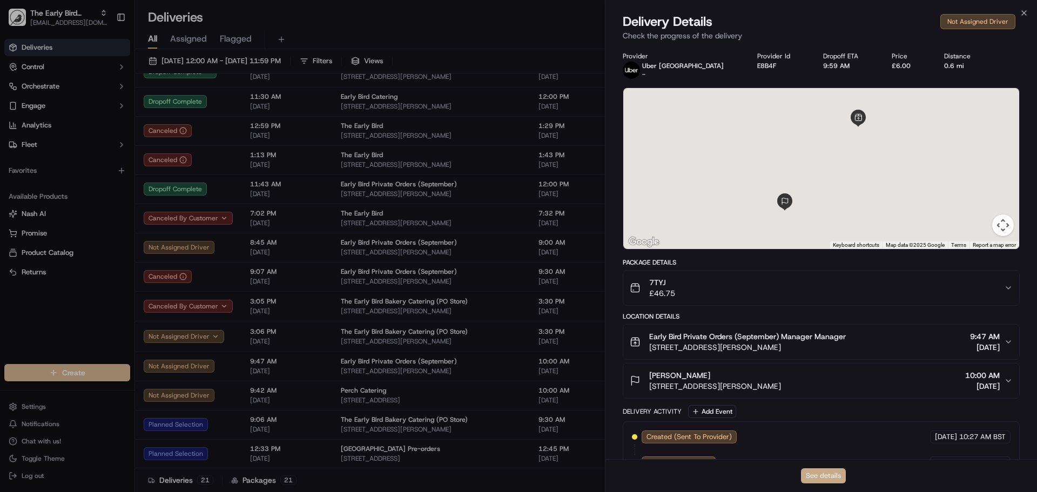
click at [834, 475] on button "See details" at bounding box center [823, 475] width 45 height 15
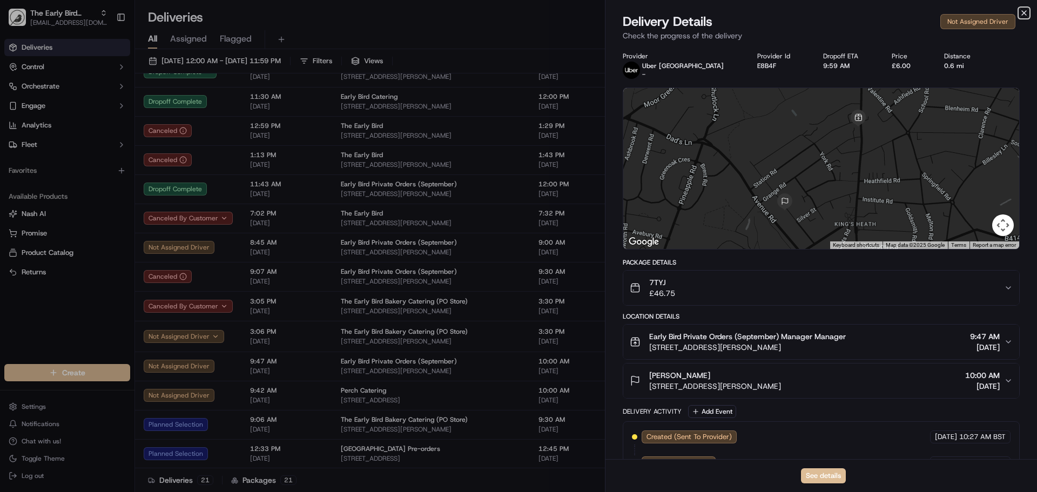
click at [1023, 11] on icon "button" at bounding box center [1024, 13] width 9 height 9
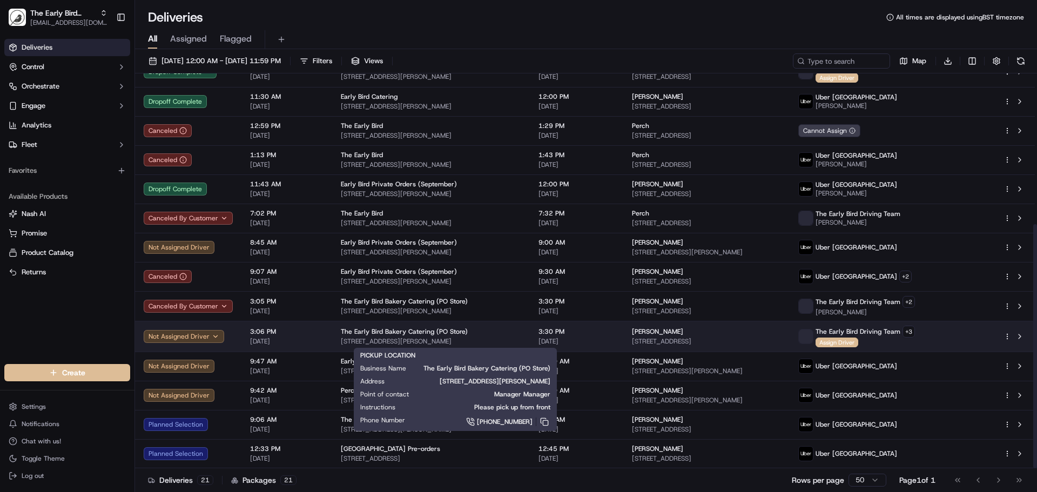
click at [487, 334] on div "The Early Bird Bakery Catering (PO Store)" at bounding box center [431, 331] width 180 height 9
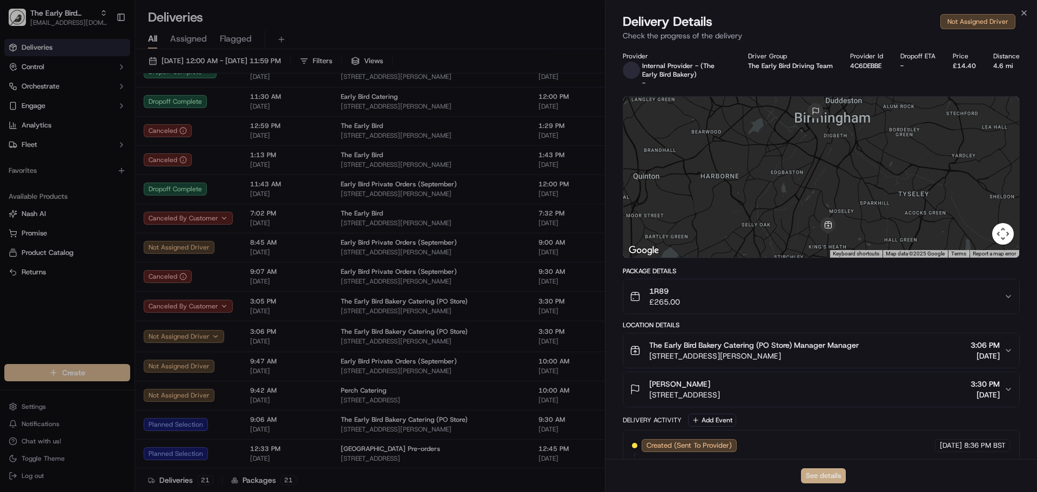
click at [828, 475] on button "See details" at bounding box center [823, 475] width 45 height 15
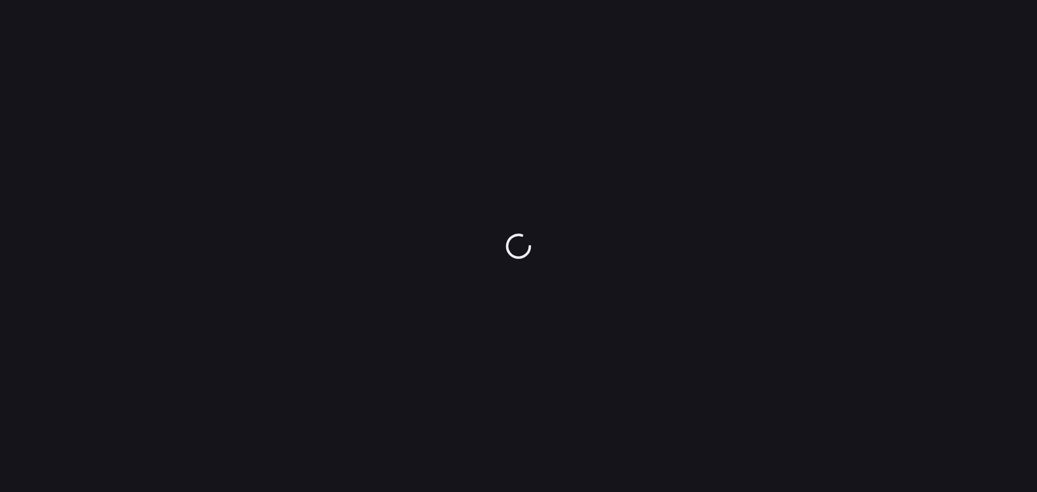
click at [416, 185] on div at bounding box center [518, 246] width 1037 height 492
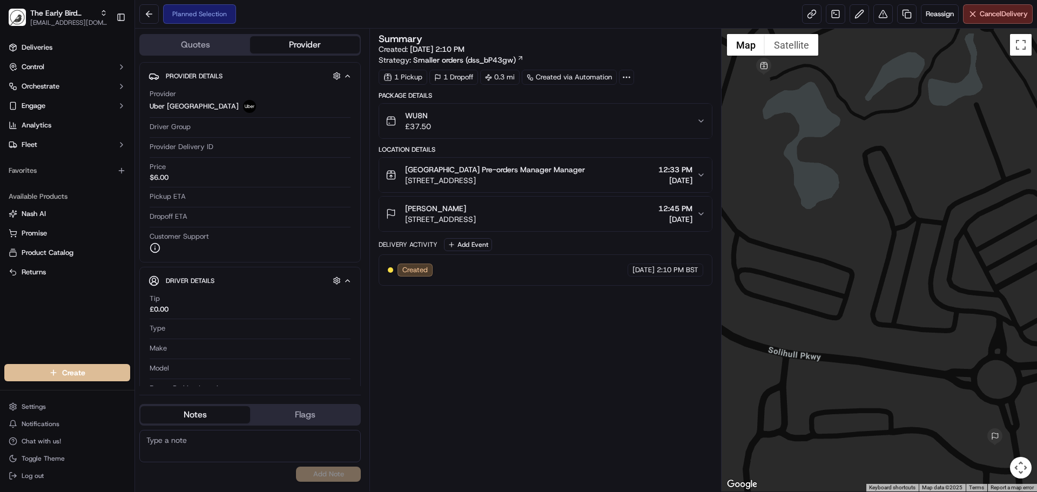
click at [490, 348] on div "Summary Created: [DATE] 2:10 PM Strategy: Smaller orders (dss_bP43gw) 1 Pickup …" at bounding box center [545, 260] width 333 height 452
click at [145, 12] on button at bounding box center [148, 13] width 19 height 19
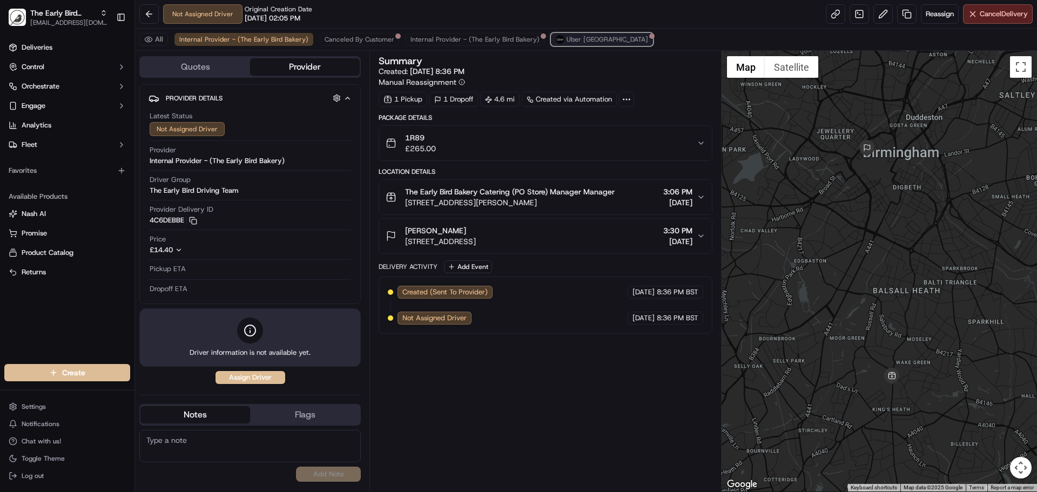
click at [561, 35] on button "Uber [GEOGRAPHIC_DATA]" at bounding box center [602, 39] width 102 height 13
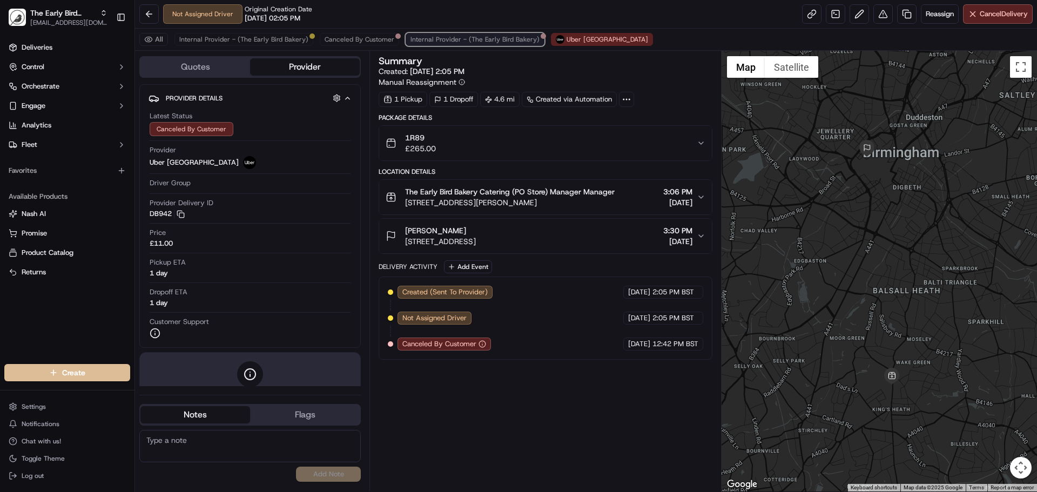
click at [485, 35] on button "Internal Provider - (The Early Bird Bakery)" at bounding box center [475, 39] width 139 height 13
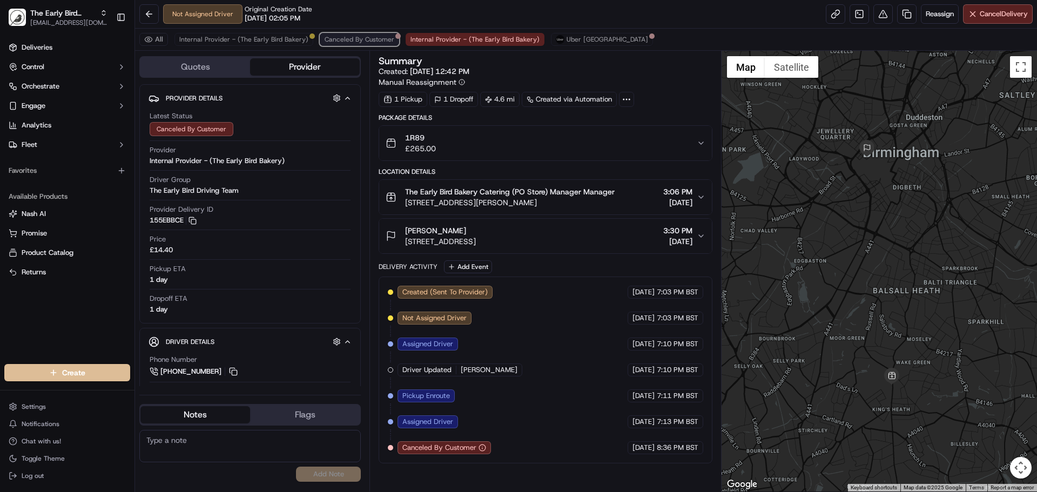
click at [355, 41] on span "Canceled By Customer" at bounding box center [360, 39] width 70 height 9
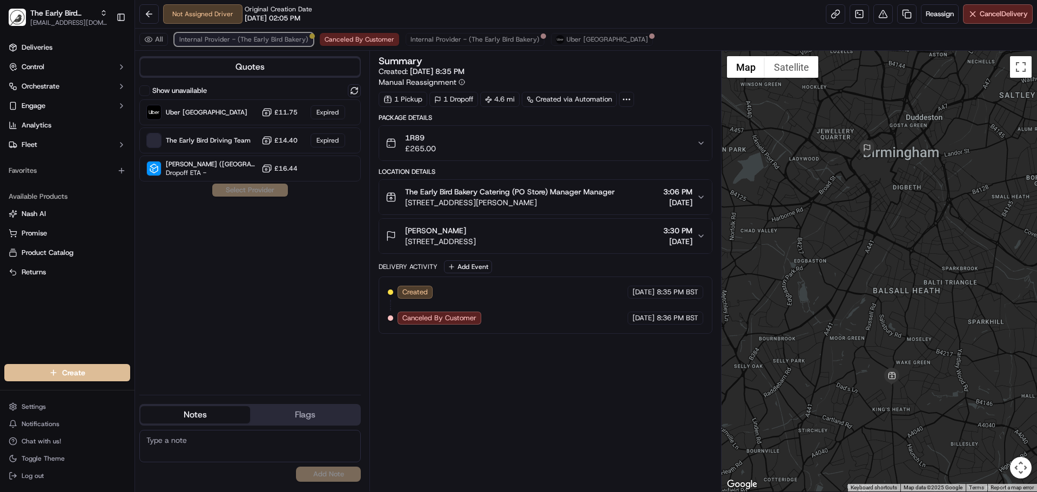
click at [271, 37] on span "Internal Provider - (The Early Bird Bakery)" at bounding box center [243, 39] width 129 height 9
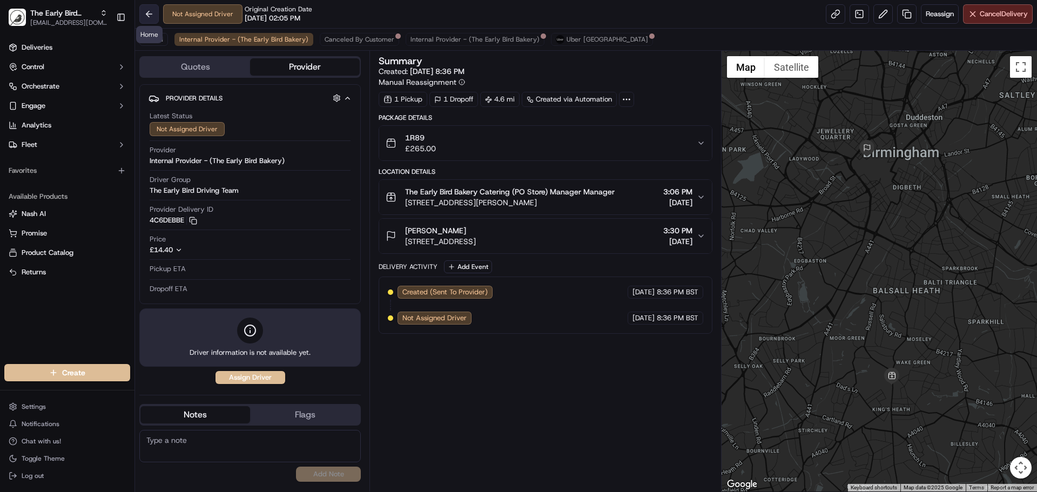
click at [146, 15] on button at bounding box center [148, 13] width 19 height 19
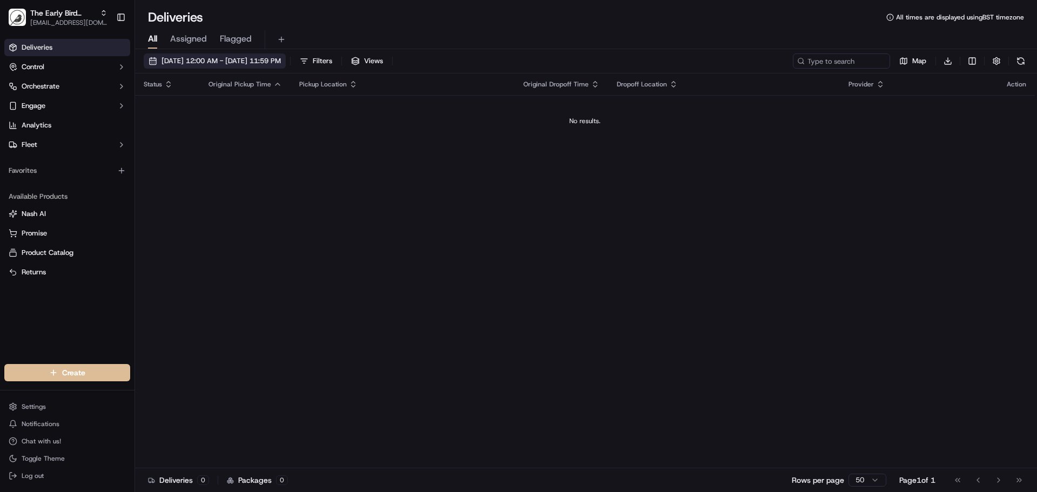
click at [240, 58] on span "[DATE] 12:00 AM - [DATE] 11:59 PM" at bounding box center [220, 61] width 119 height 10
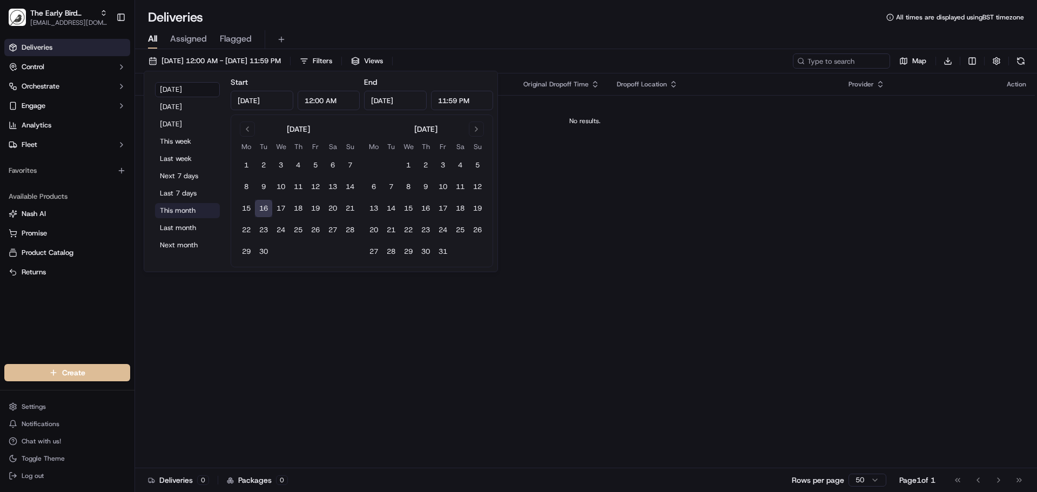
click at [170, 212] on button "This month" at bounding box center [187, 210] width 65 height 15
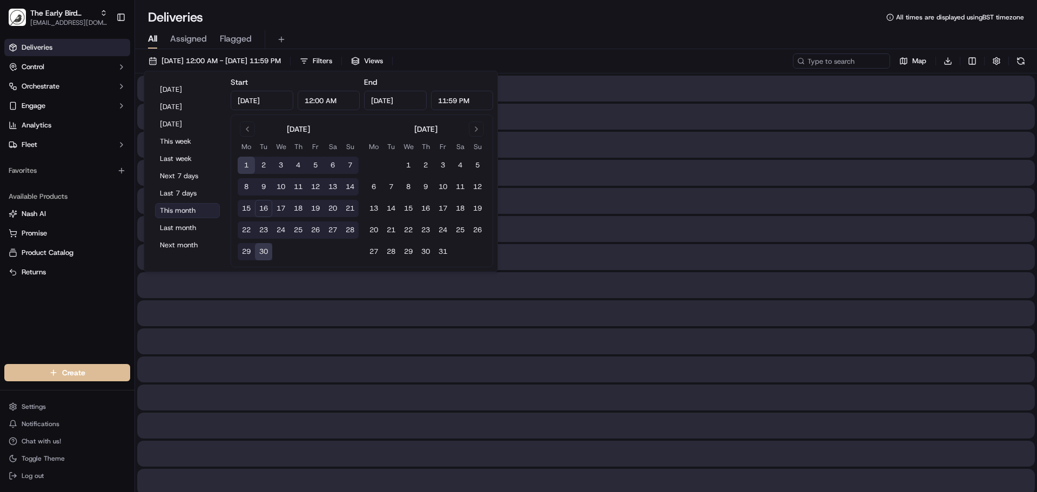
type input "[DATE]"
click at [443, 19] on div "Deliveries All times are displayed using BST timezone" at bounding box center [586, 17] width 902 height 17
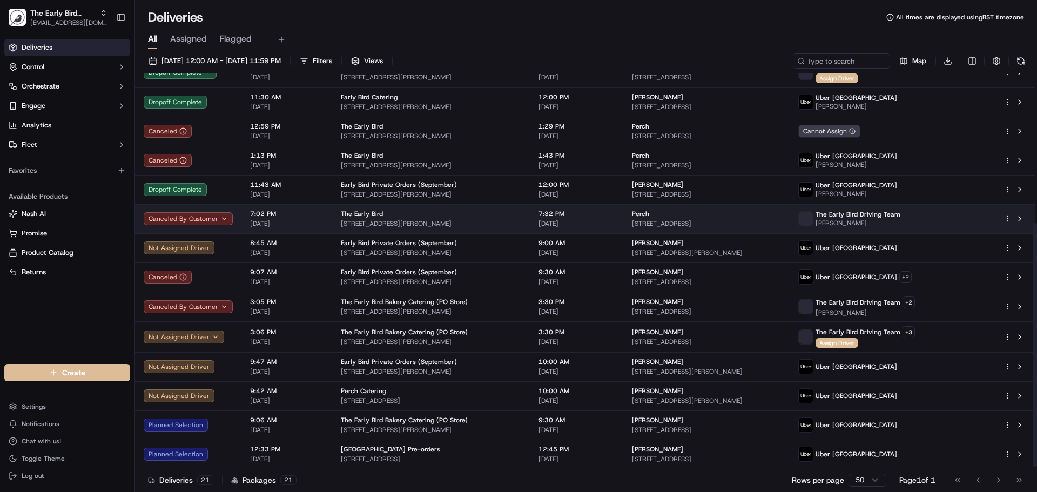
scroll to position [244, 0]
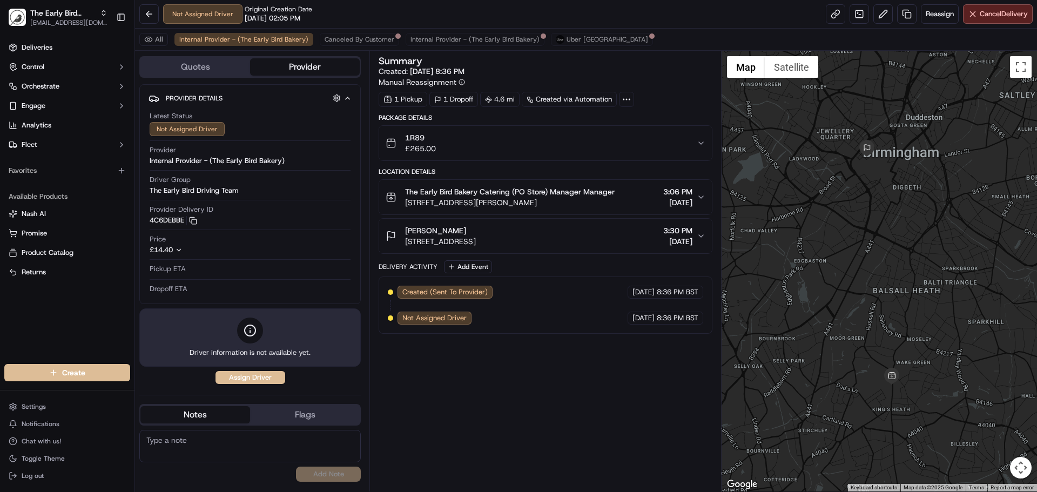
click at [205, 62] on button "Quotes" at bounding box center [195, 66] width 110 height 17
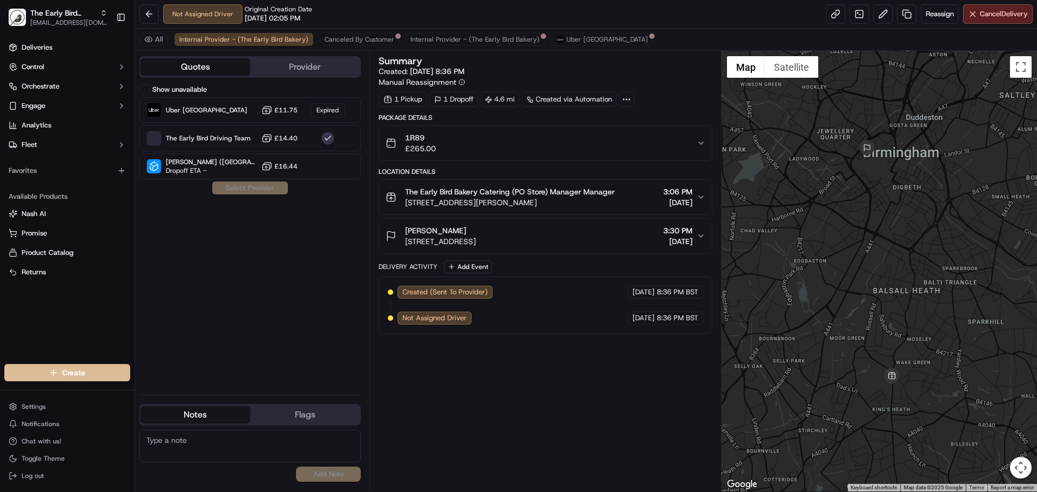
click at [304, 69] on button "Provider" at bounding box center [305, 66] width 110 height 17
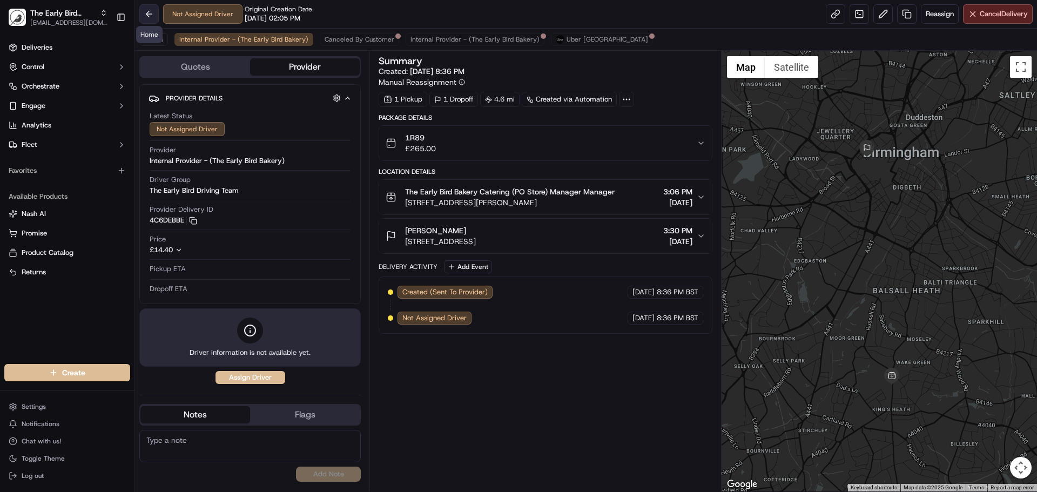
click at [149, 15] on button at bounding box center [148, 13] width 19 height 19
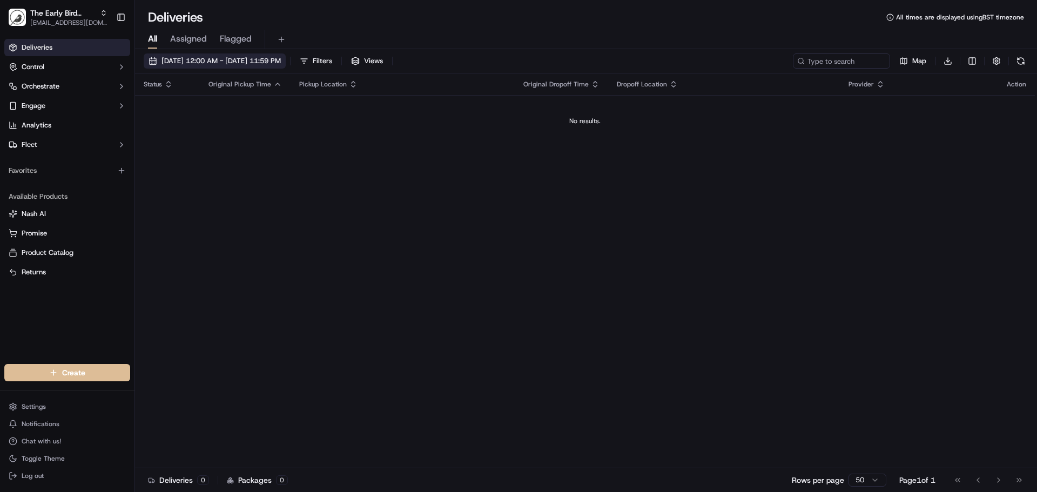
click at [281, 62] on span "[DATE] 12:00 AM - [DATE] 11:59 PM" at bounding box center [220, 61] width 119 height 10
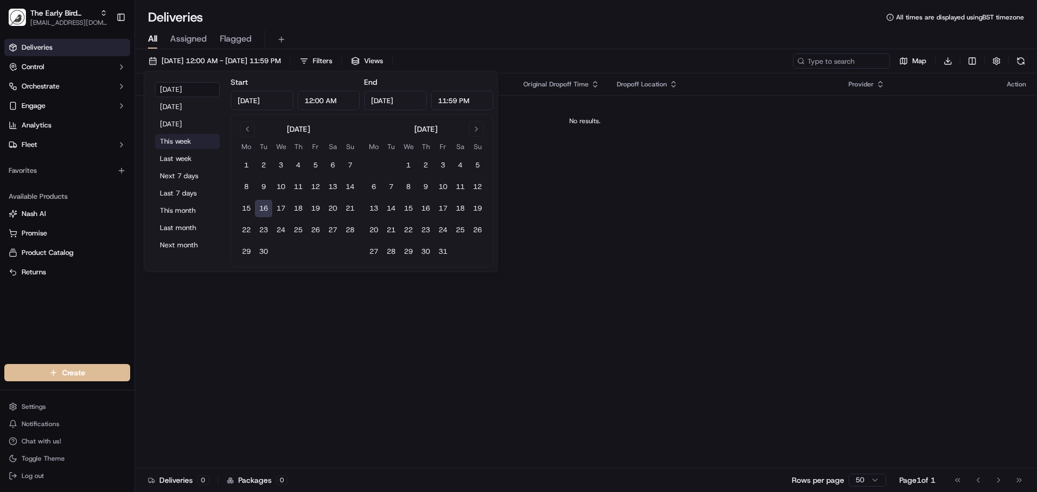
click at [174, 138] on button "This week" at bounding box center [187, 141] width 65 height 15
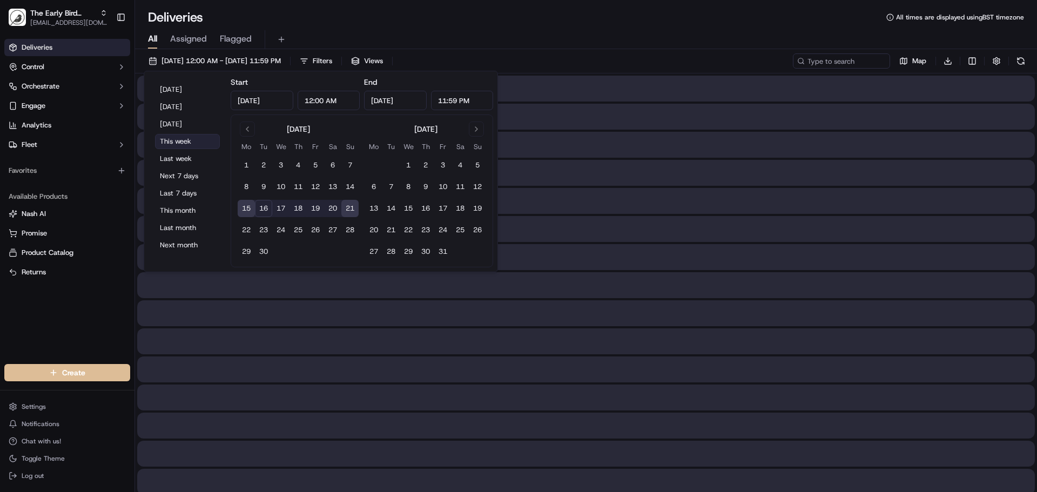
type input "Sep 15, 2025"
type input "Sep 21, 2025"
click at [176, 206] on button "This month" at bounding box center [187, 210] width 65 height 15
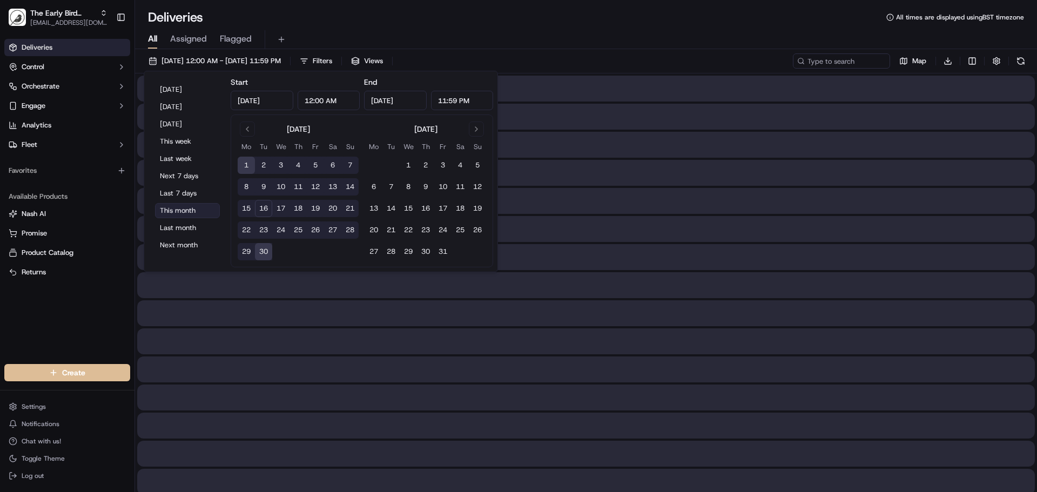
type input "Sep 1, 2025"
type input "Sep 30, 2025"
click at [517, 30] on div "All Assigned Flagged" at bounding box center [586, 39] width 902 height 19
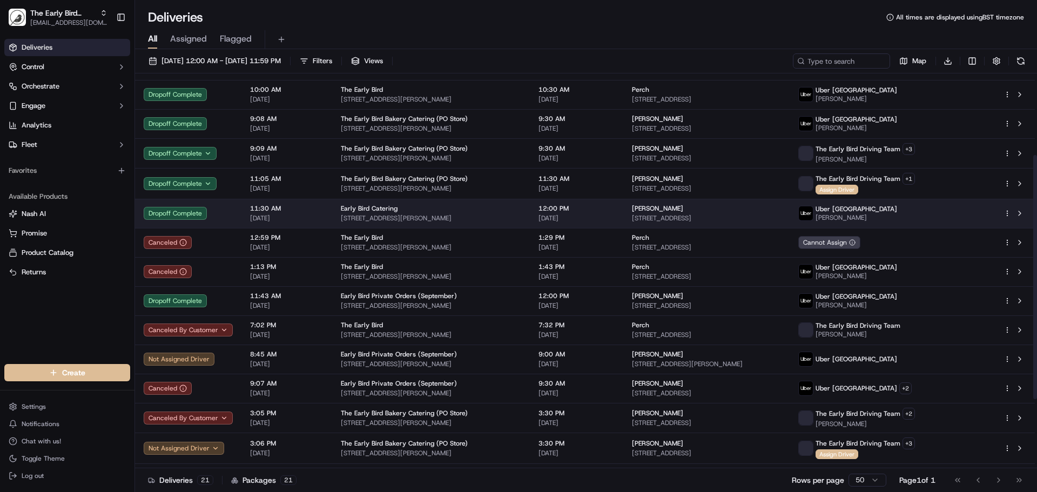
scroll to position [216, 0]
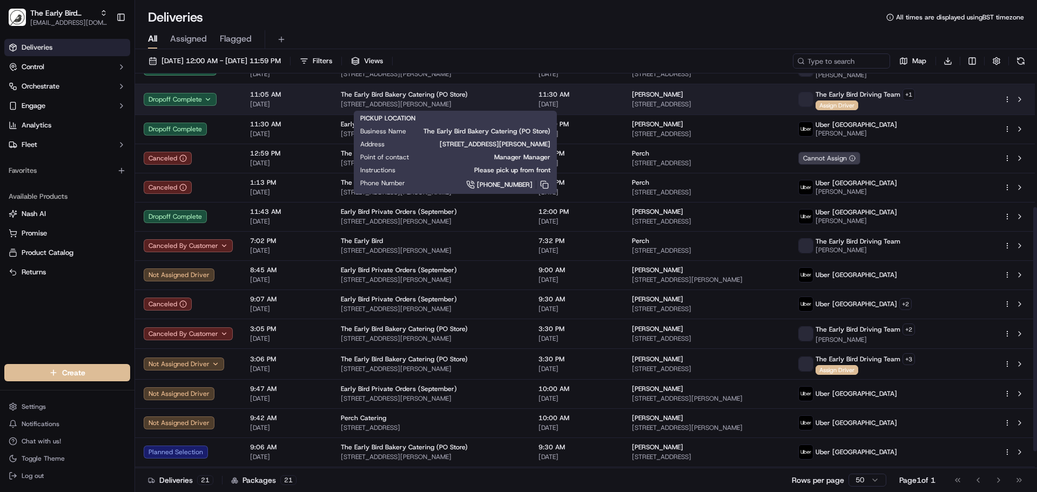
click at [475, 99] on div "The Early Bird Bakery Catering (PO Store) High St, King's Heath, Birmingham B14…" at bounding box center [431, 99] width 180 height 18
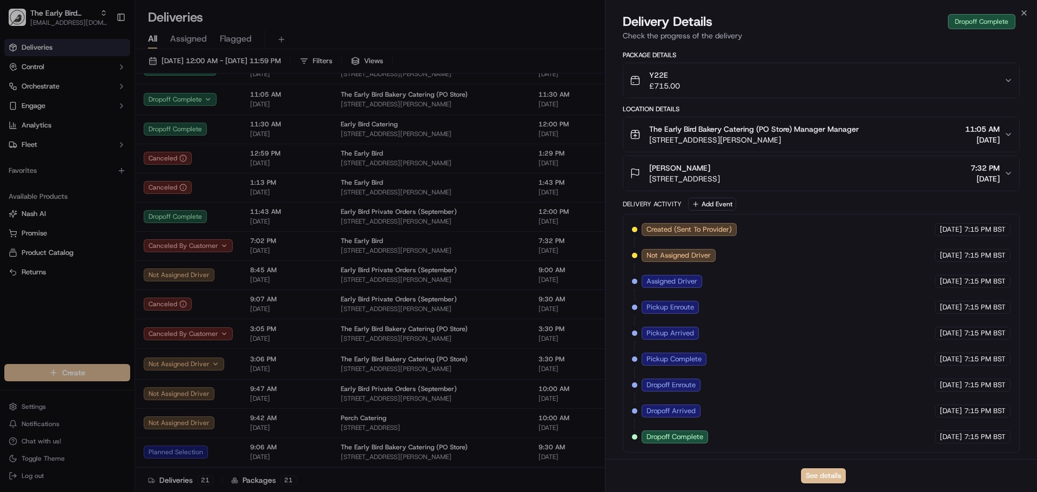
click at [849, 127] on span "The Early Bird Bakery Catering (PO Store) Manager Manager" at bounding box center [754, 129] width 210 height 11
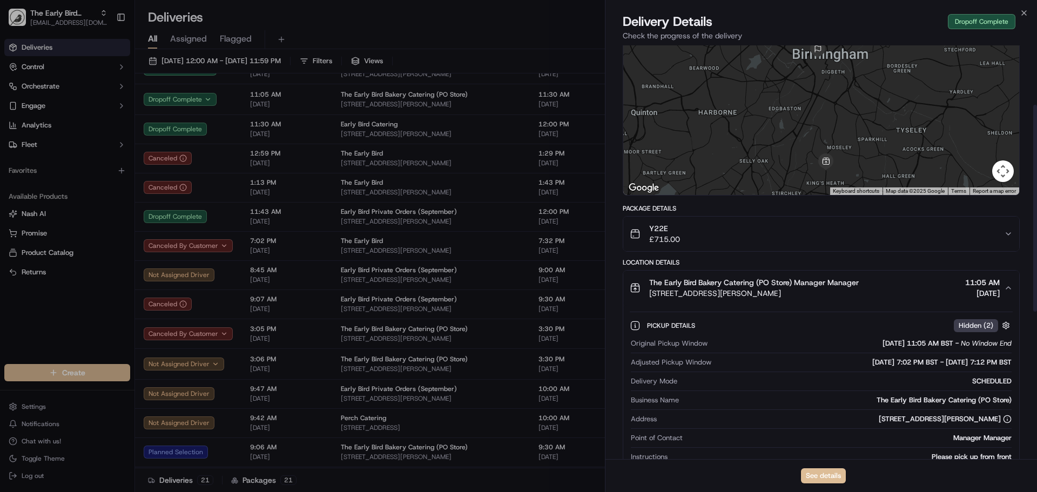
scroll to position [35, 0]
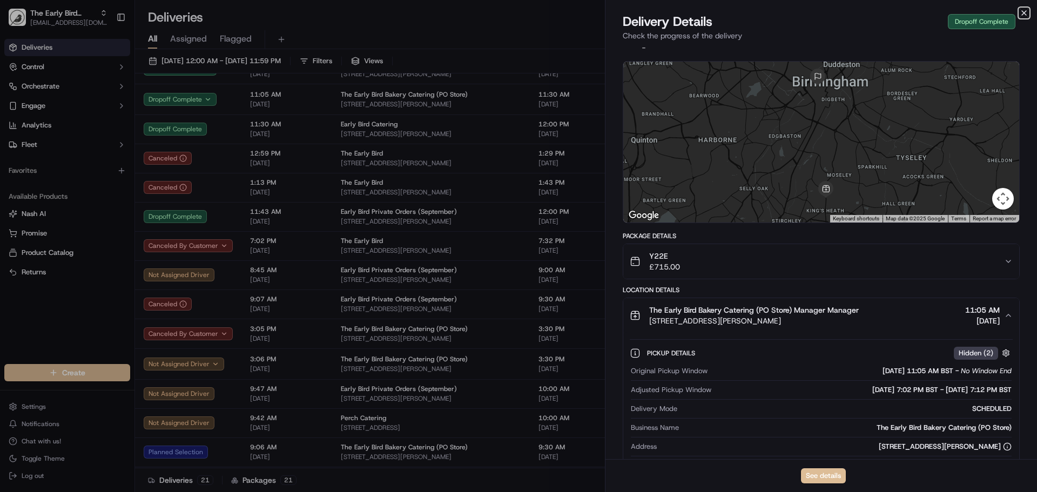
click at [1022, 12] on icon "button" at bounding box center [1024, 13] width 9 height 9
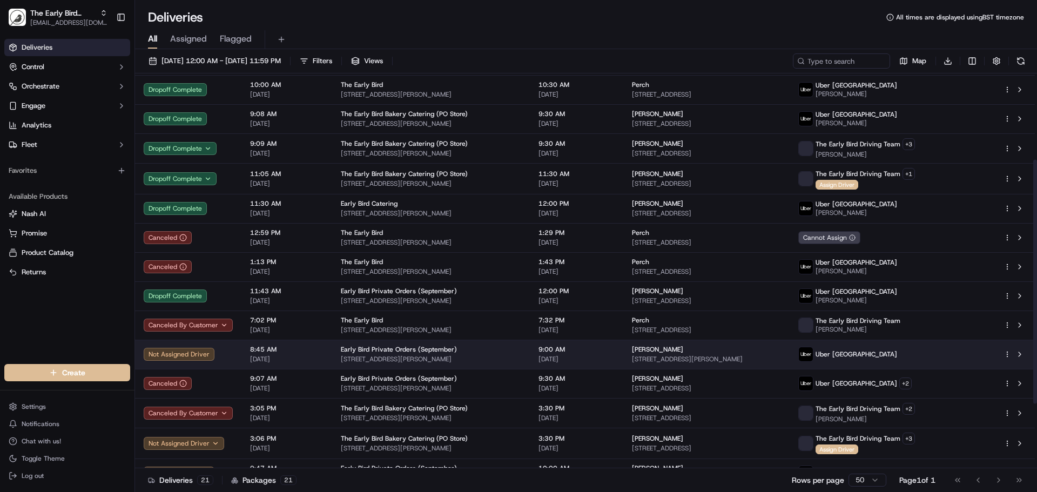
scroll to position [136, 0]
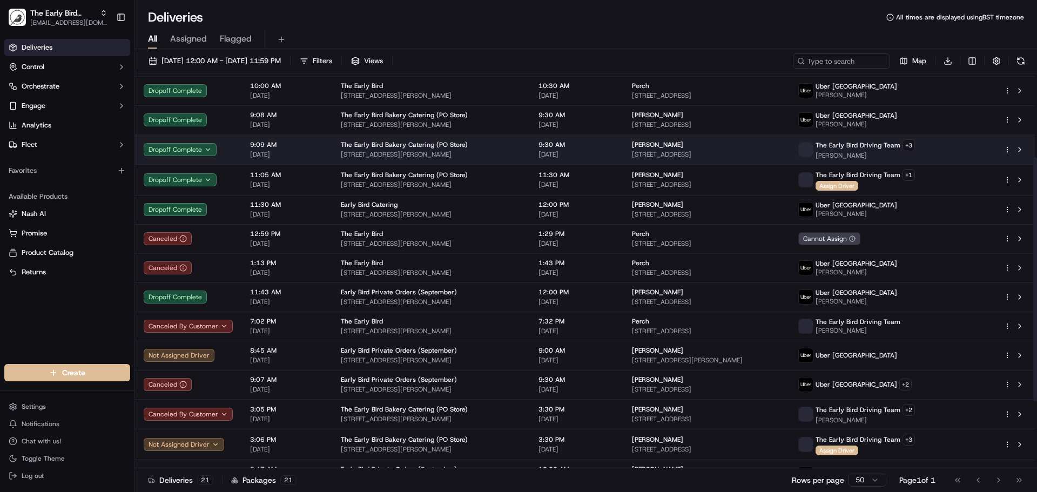
click at [521, 151] on span "[STREET_ADDRESS][PERSON_NAME]" at bounding box center [431, 154] width 180 height 9
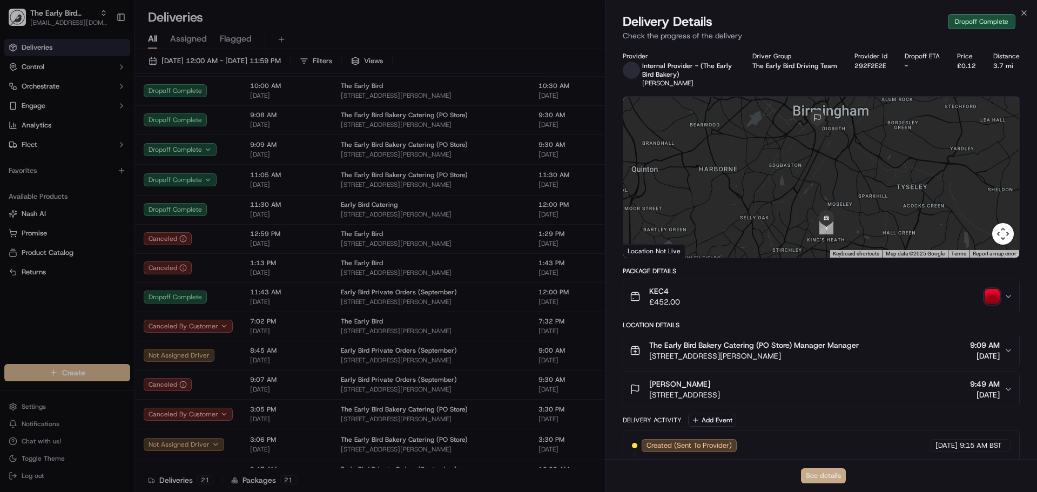
click at [820, 470] on button "See details" at bounding box center [823, 475] width 45 height 15
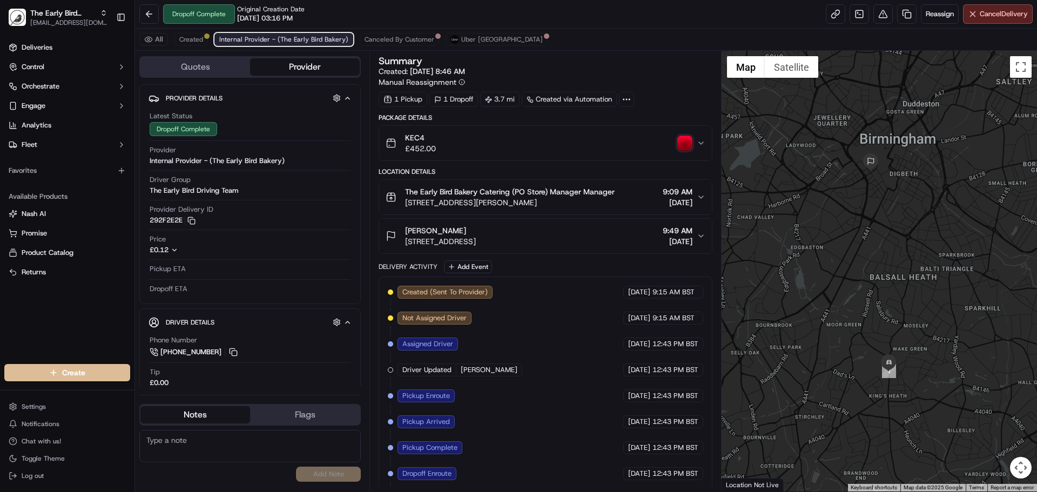
click at [319, 35] on span "Internal Provider - (The Early Bird Bakery)" at bounding box center [283, 39] width 129 height 9
click at [453, 37] on button "Uber [GEOGRAPHIC_DATA]" at bounding box center [497, 39] width 102 height 13
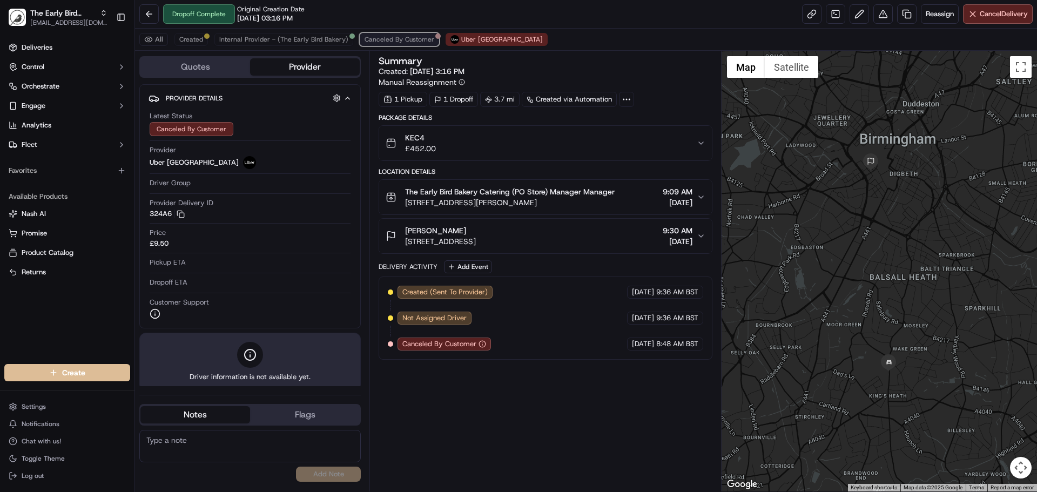
click at [399, 37] on span "Canceled By Customer" at bounding box center [400, 39] width 70 height 9
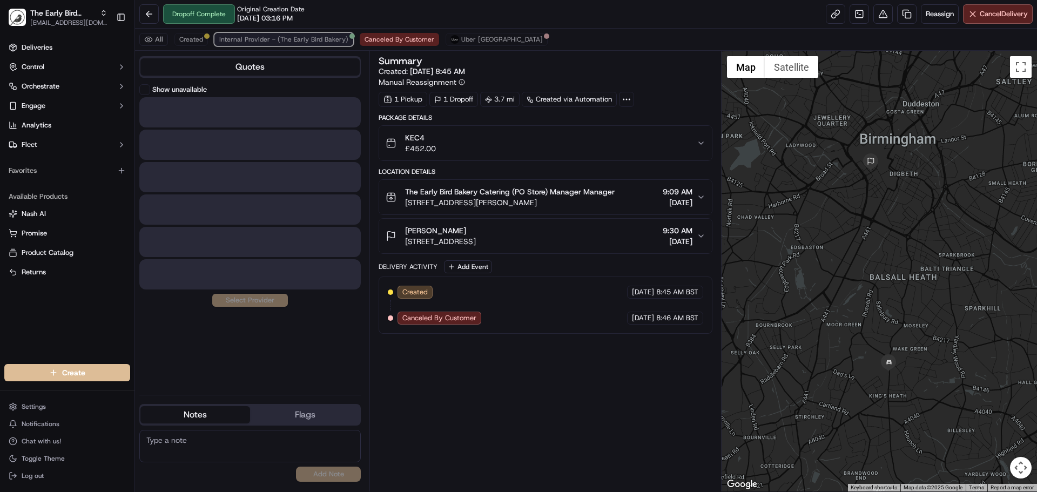
click at [313, 37] on span "Internal Provider - (The Early Bird Bakery)" at bounding box center [283, 39] width 129 height 9
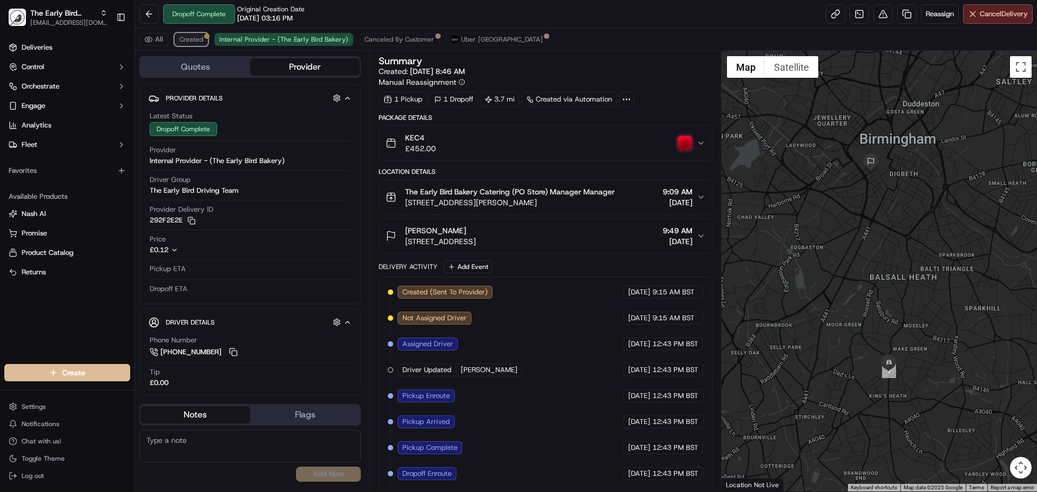
click at [196, 39] on span "Created" at bounding box center [191, 39] width 24 height 9
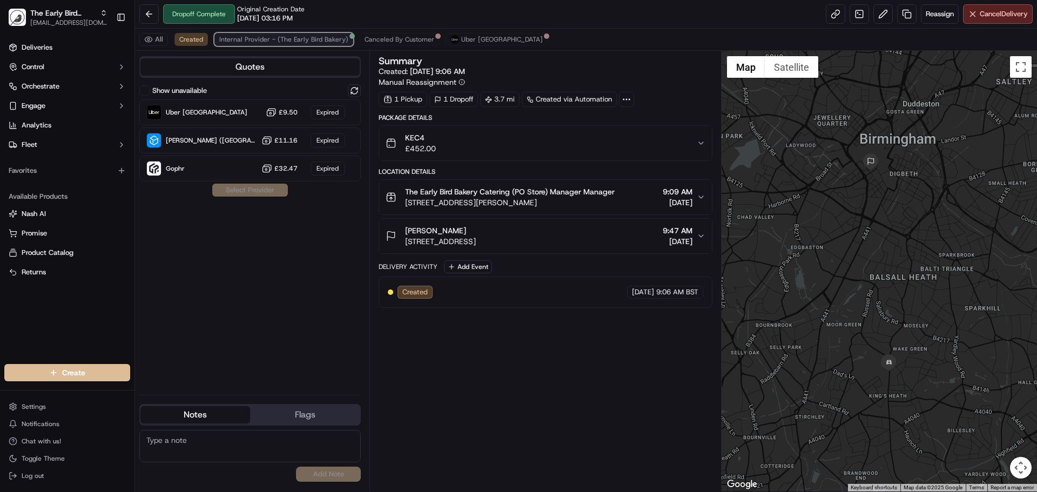
click at [240, 39] on span "Internal Provider - (The Early Bird Bakery)" at bounding box center [283, 39] width 129 height 9
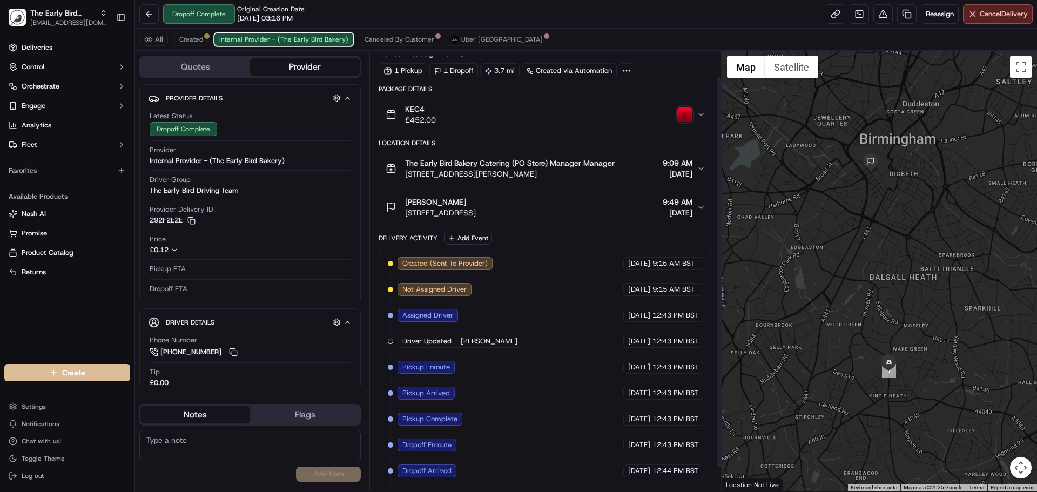
scroll to position [55, 0]
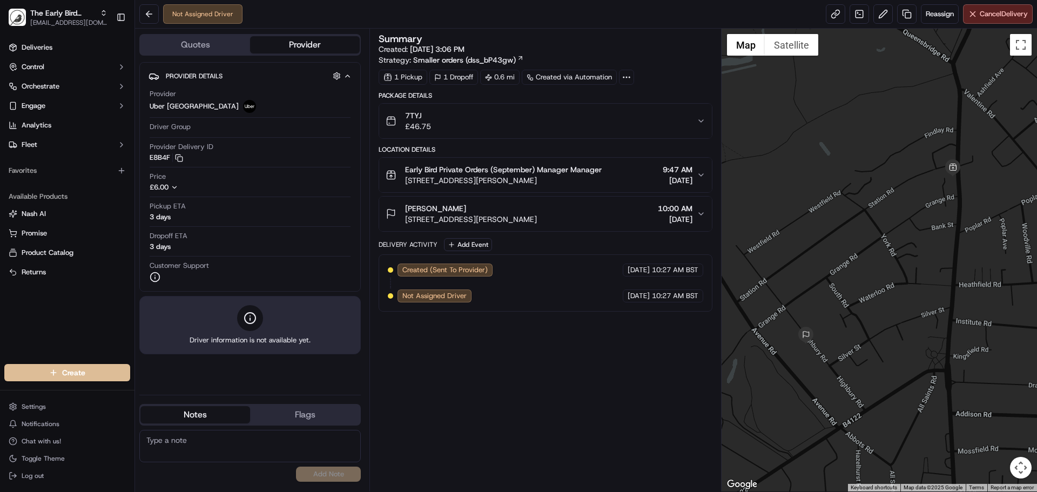
drag, startPoint x: 410, startPoint y: 48, endPoint x: 487, endPoint y: 48, distance: 76.1
click at [487, 48] on div "Summary Created: [DATE] 3:06 PM Strategy: Smaller orders (dss_bP43gw)" at bounding box center [545, 49] width 333 height 31
click at [487, 353] on div "Summary Created: [DATE] 3:06 PM Strategy: Smaller orders (dss_bP43gw) 1 Pickup …" at bounding box center [545, 260] width 333 height 452
click at [475, 399] on div "Summary Created: [DATE] 3:06 PM Strategy: Smaller orders (dss_bP43gw) 1 Pickup …" at bounding box center [545, 260] width 333 height 452
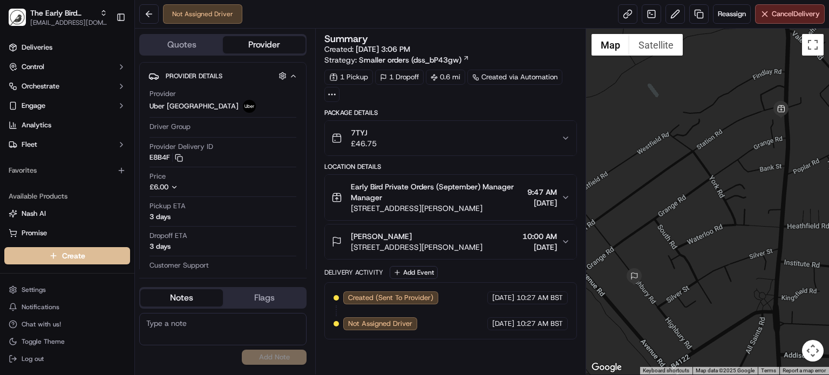
click at [503, 29] on div "Summary Created: [DATE] 3:06 PM Strategy: Smaller orders (dss_bP43gw) 1 Pickup …" at bounding box center [450, 202] width 271 height 346
click at [271, 300] on button "Flags" at bounding box center [264, 297] width 83 height 17
click at [173, 301] on button "Notes" at bounding box center [181, 297] width 83 height 17
click at [144, 17] on button at bounding box center [148, 13] width 19 height 19
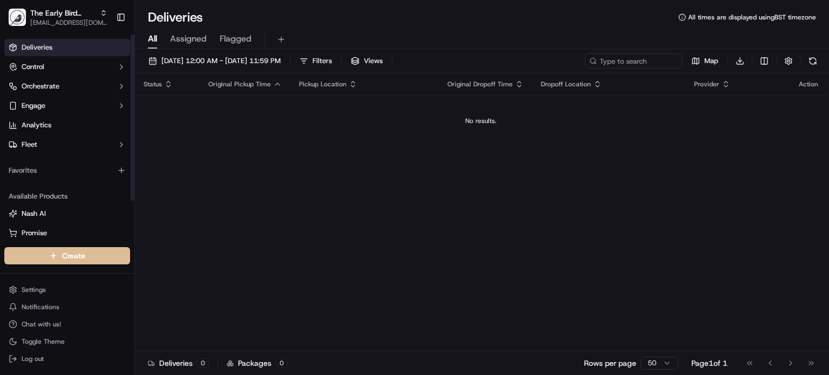
drag, startPoint x: 441, startPoint y: 228, endPoint x: 437, endPoint y: 220, distance: 9.2
click at [441, 228] on div "Status Original Pickup Time Pickup Location Original Dropoff Time Dropoff Locat…" at bounding box center [481, 212] width 692 height 278
